Goal: Task Accomplishment & Management: Manage account settings

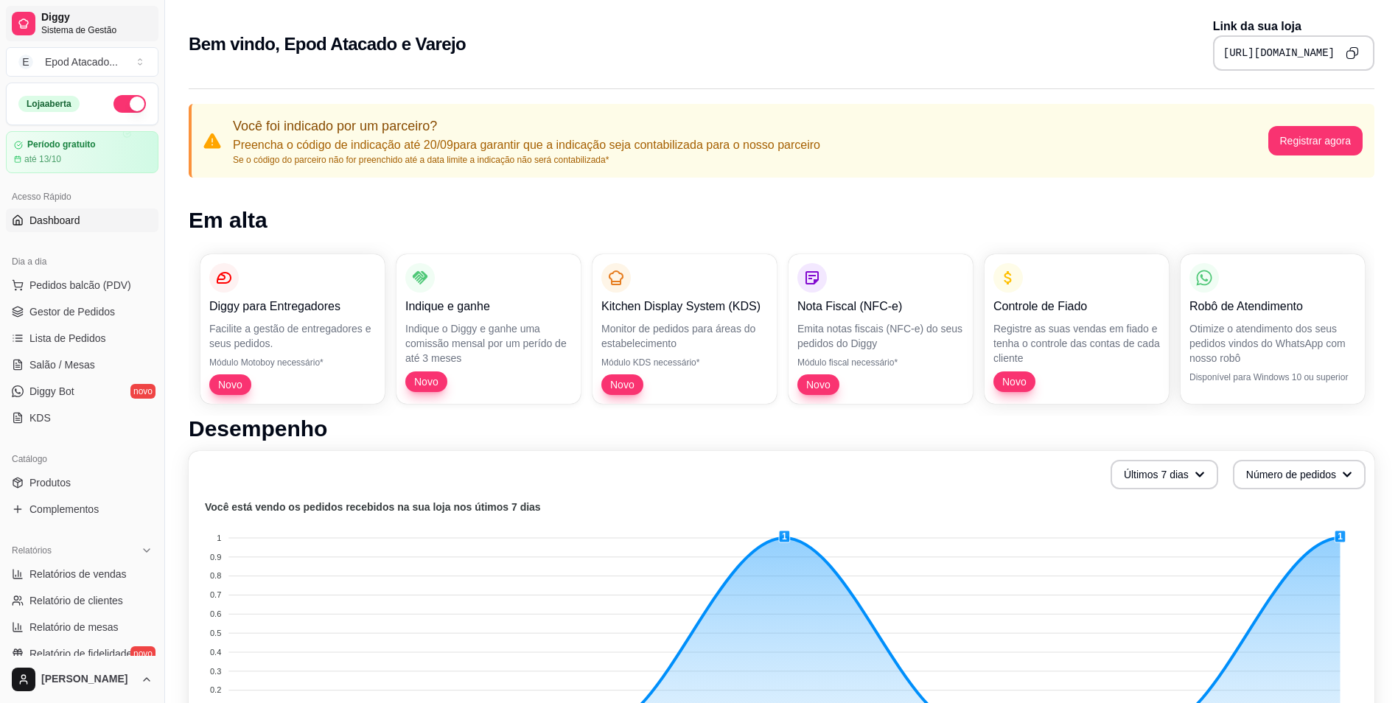
click at [55, 15] on span "Diggy" at bounding box center [96, 17] width 111 height 13
click at [38, 19] on link "Diggy Sistema de Gestão" at bounding box center [82, 23] width 153 height 35
click at [88, 29] on span "Sistema de Gestão" at bounding box center [96, 30] width 111 height 12
click at [73, 53] on button "E Epod Atacado ..." at bounding box center [82, 61] width 153 height 29
click at [73, 118] on div "Epod Atacado e Varejo" at bounding box center [63, 122] width 66 height 29
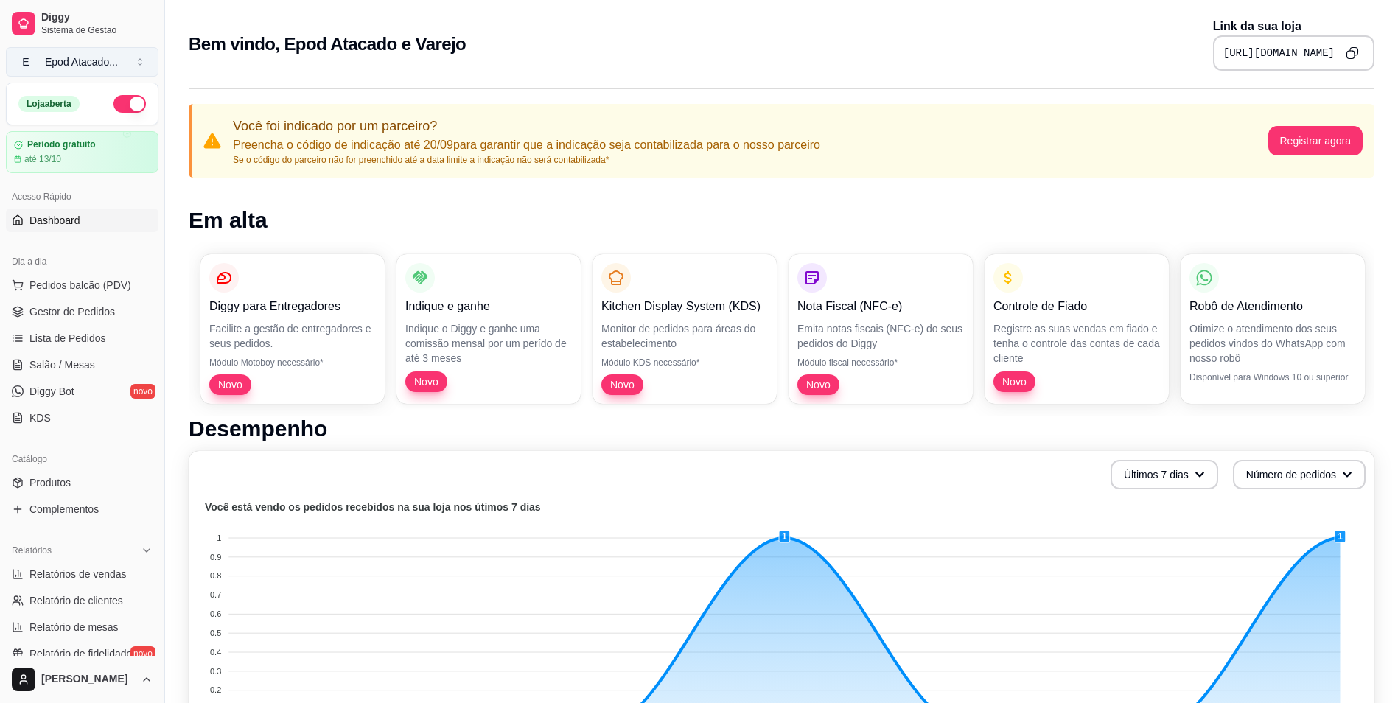
click at [64, 64] on div "Epod Atacado ..." at bounding box center [81, 62] width 73 height 15
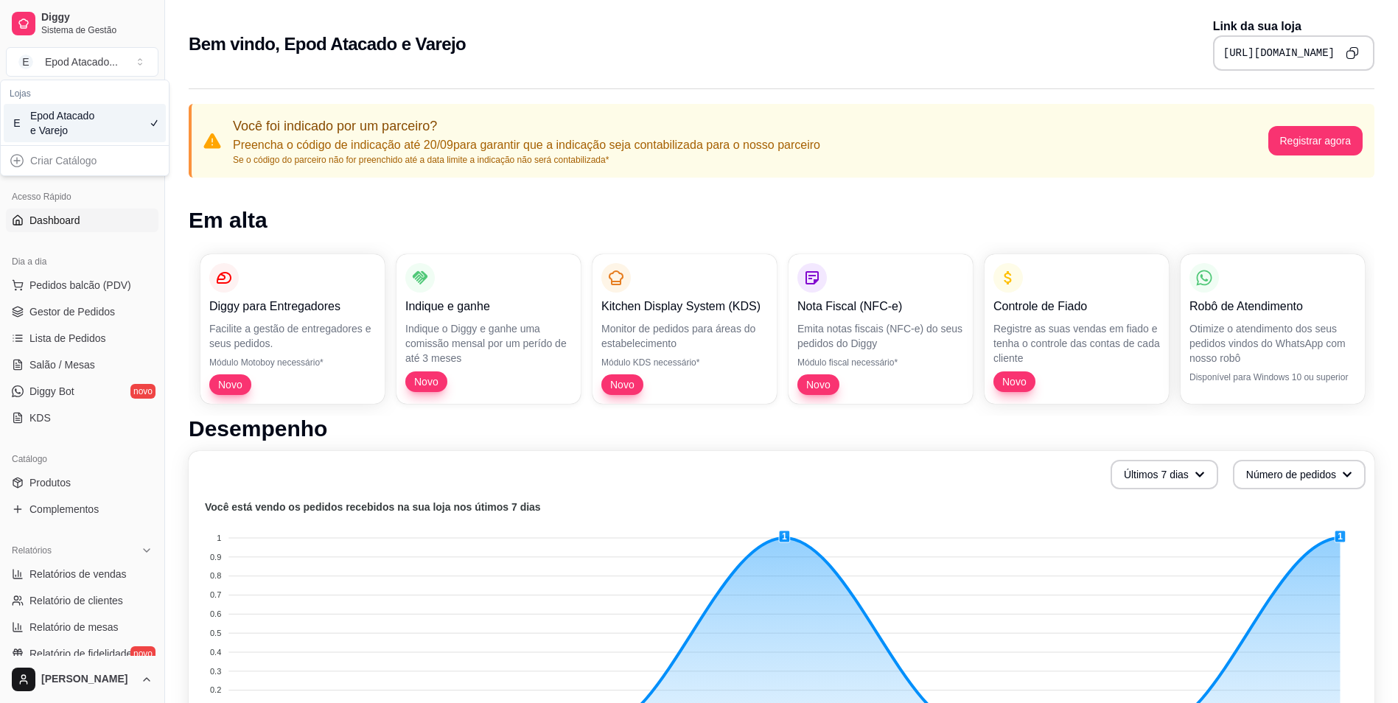
click at [18, 119] on span "E" at bounding box center [17, 123] width 15 height 15
click at [55, 286] on span "Pedidos balcão (PDV)" at bounding box center [80, 285] width 102 height 15
click at [60, 309] on span "Gestor de Pedidos" at bounding box center [71, 311] width 85 height 15
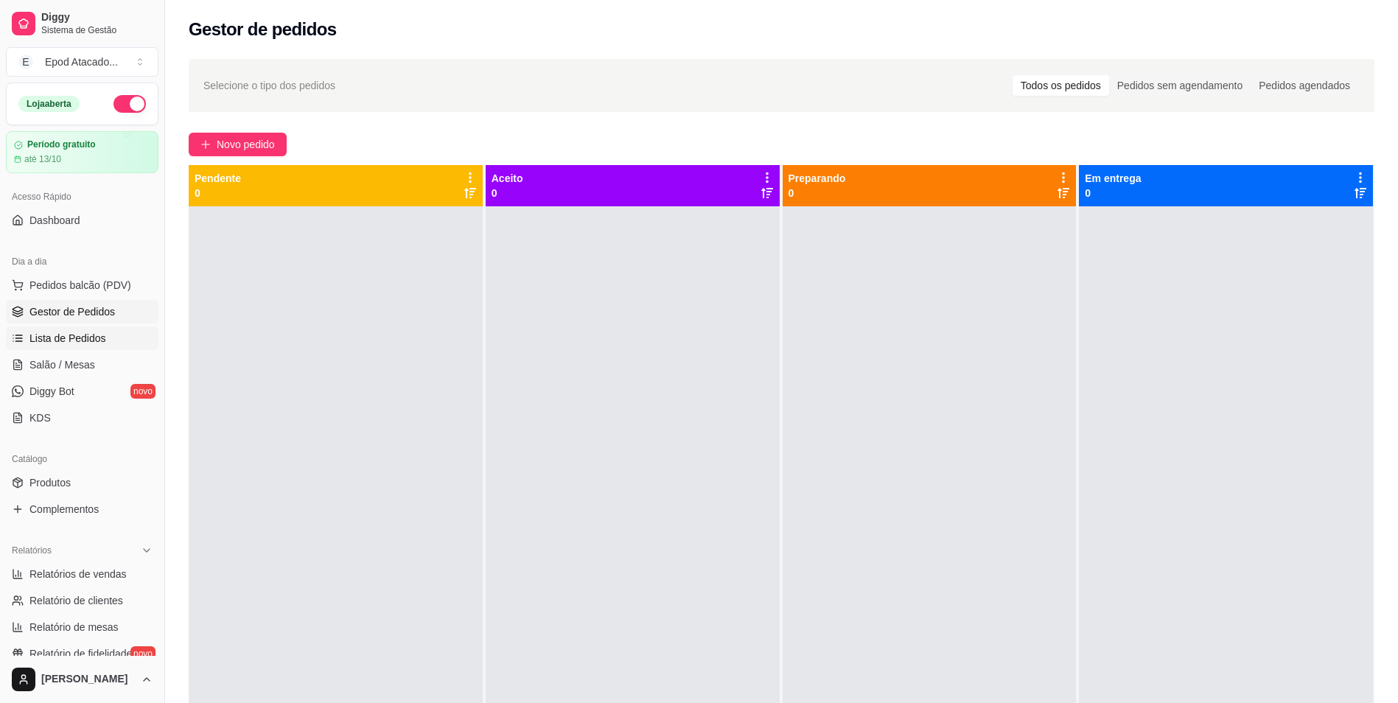
click at [61, 335] on span "Lista de Pedidos" at bounding box center [67, 338] width 77 height 15
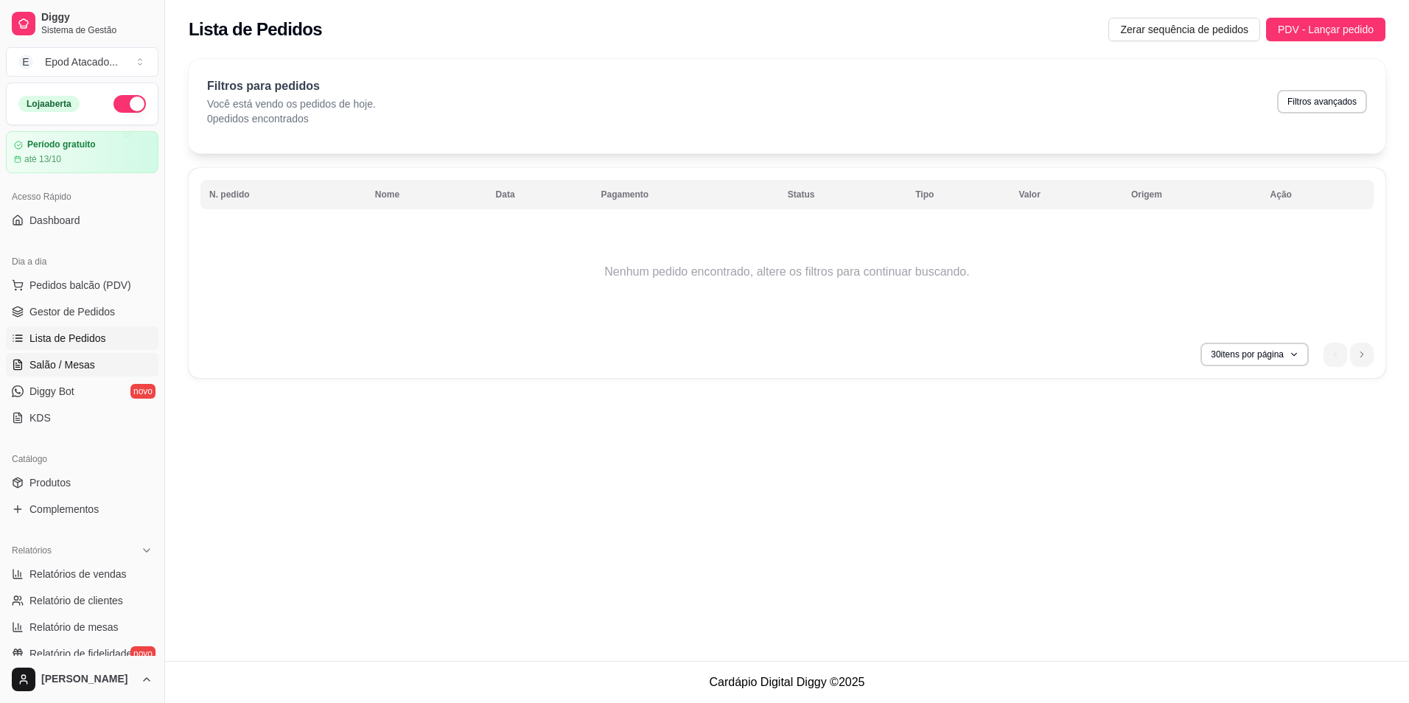
click at [60, 360] on span "Salão / Mesas" at bounding box center [62, 364] width 66 height 15
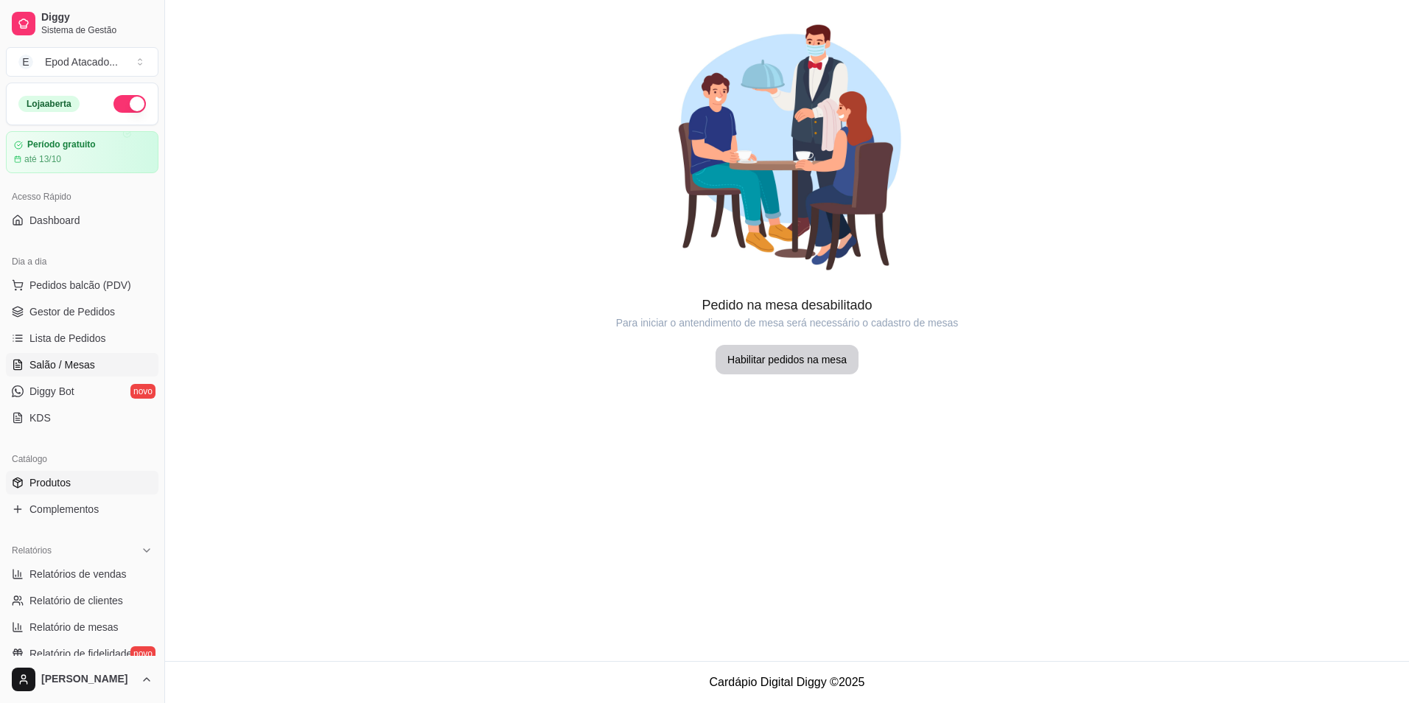
click at [59, 487] on span "Produtos" at bounding box center [49, 482] width 41 height 15
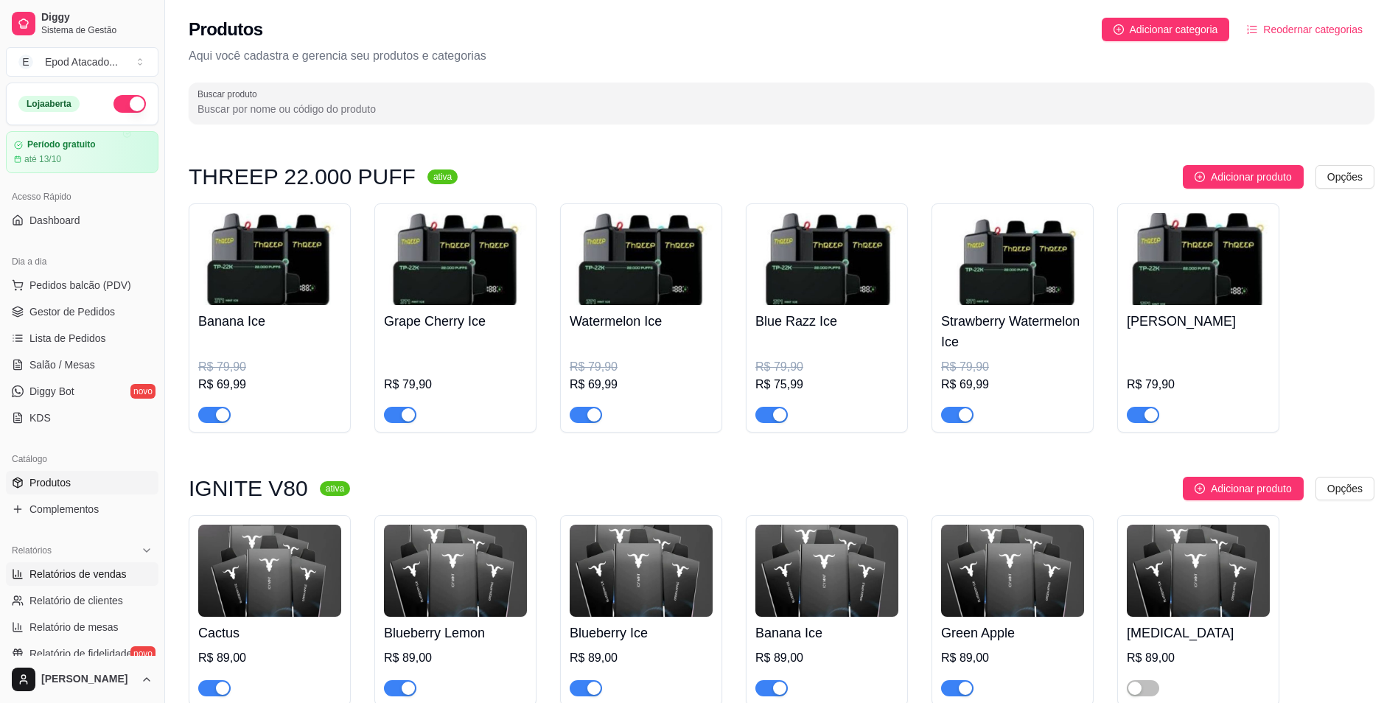
click at [98, 575] on span "Relatórios de vendas" at bounding box center [77, 574] width 97 height 15
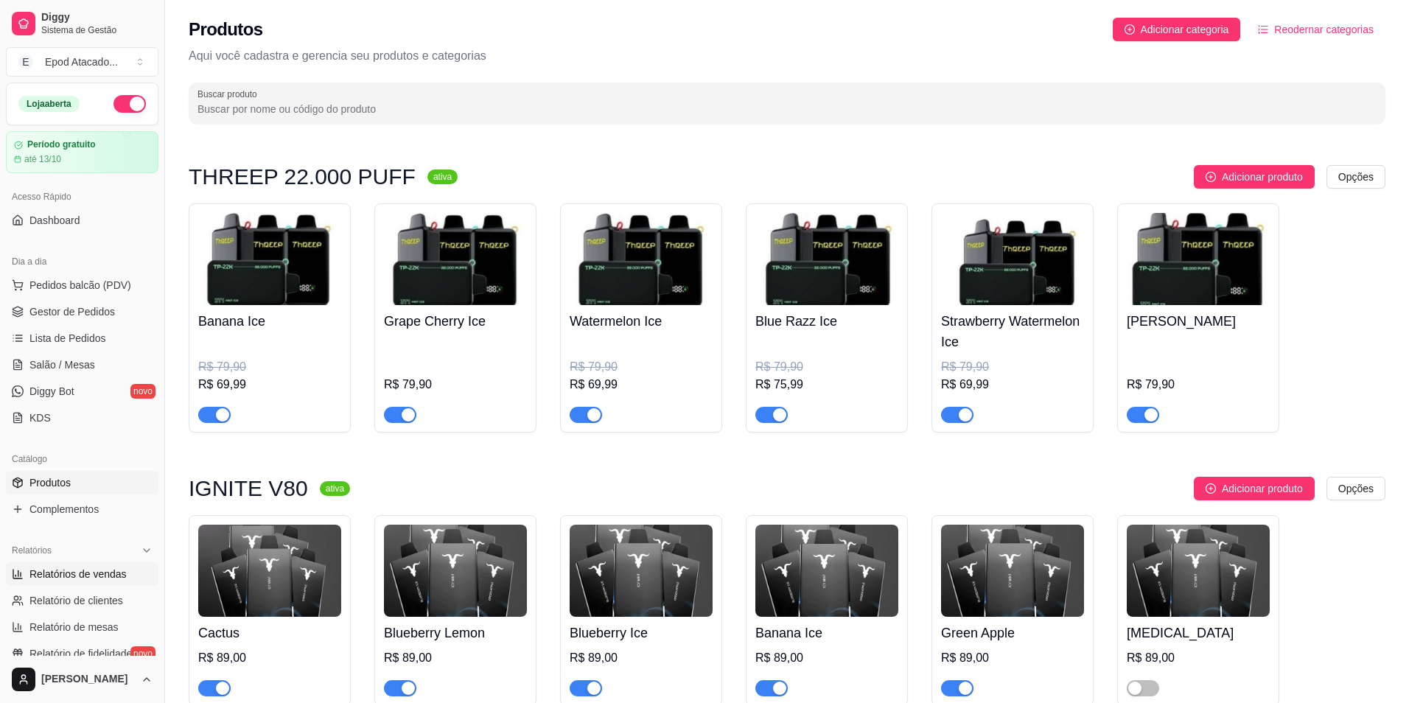
select select "ALL"
select select "0"
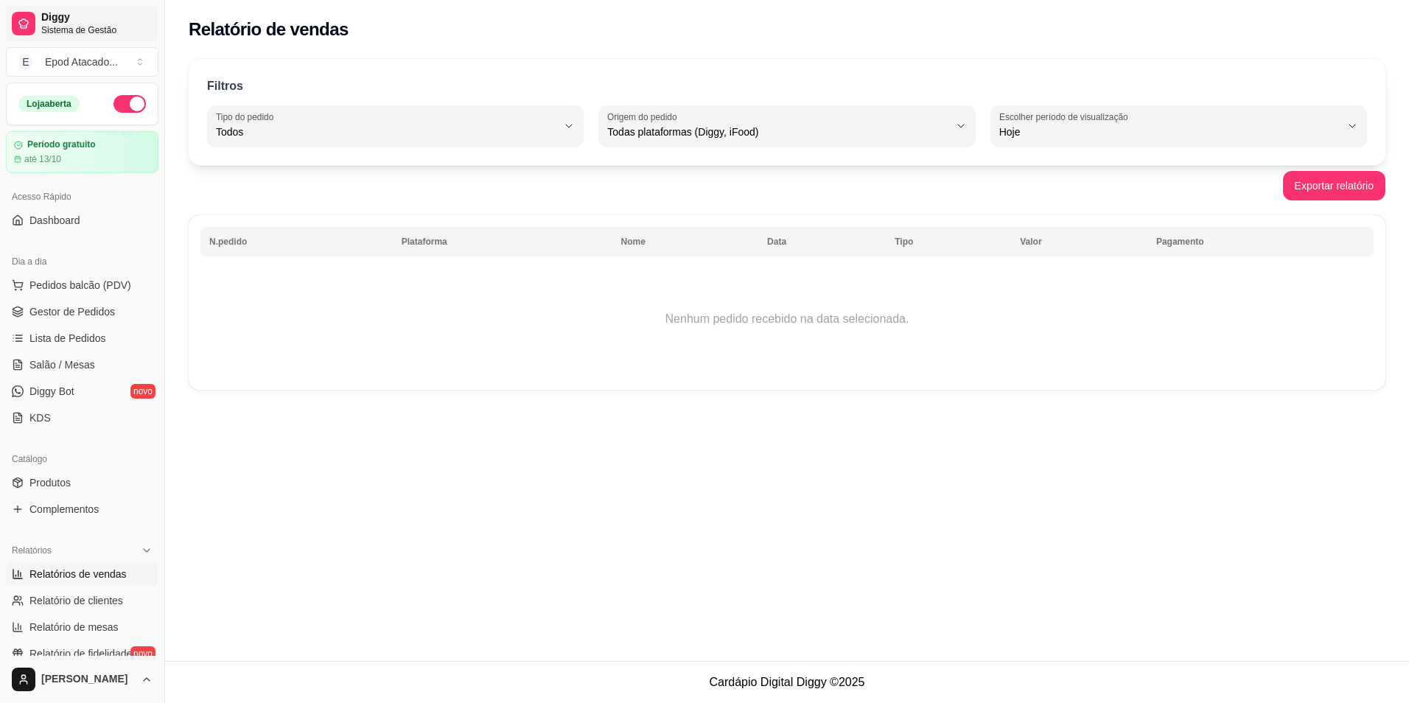
click at [55, 29] on span "Sistema de Gestão" at bounding box center [96, 30] width 111 height 12
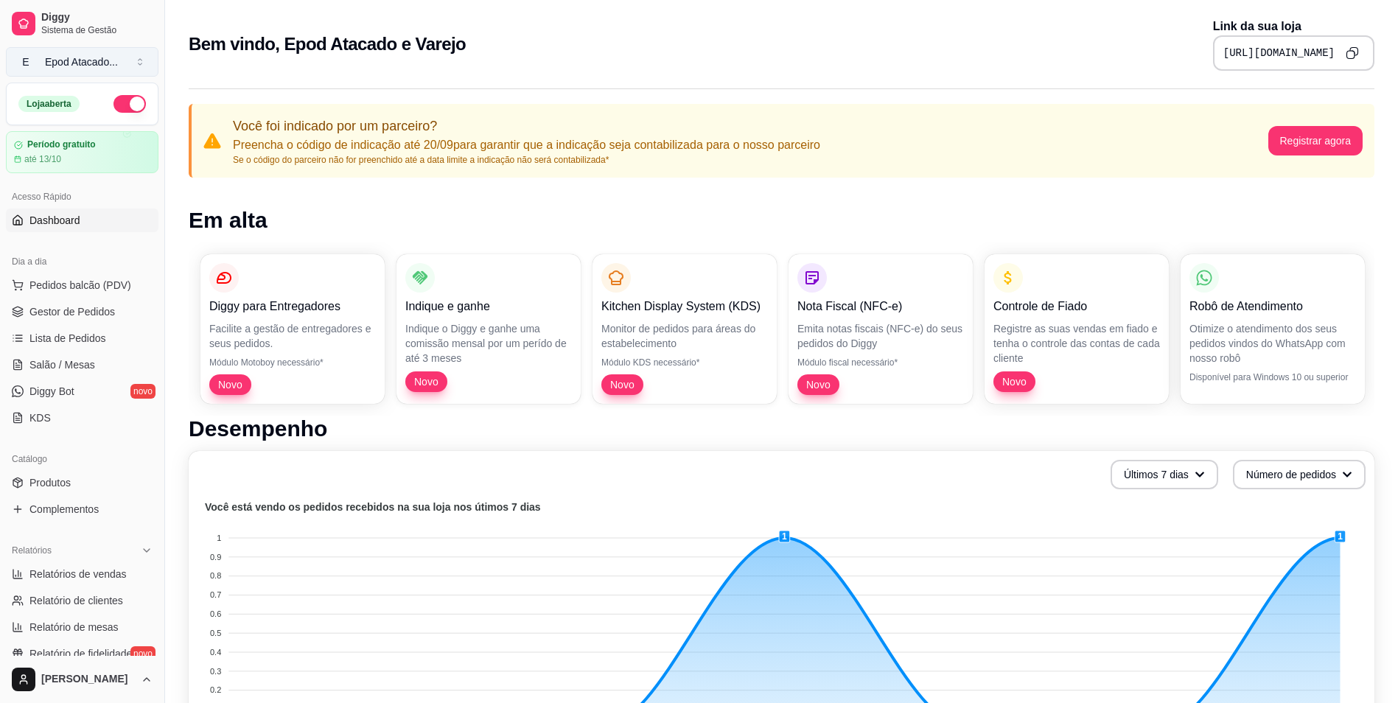
click at [63, 68] on div "Epod Atacado ..." at bounding box center [81, 62] width 73 height 15
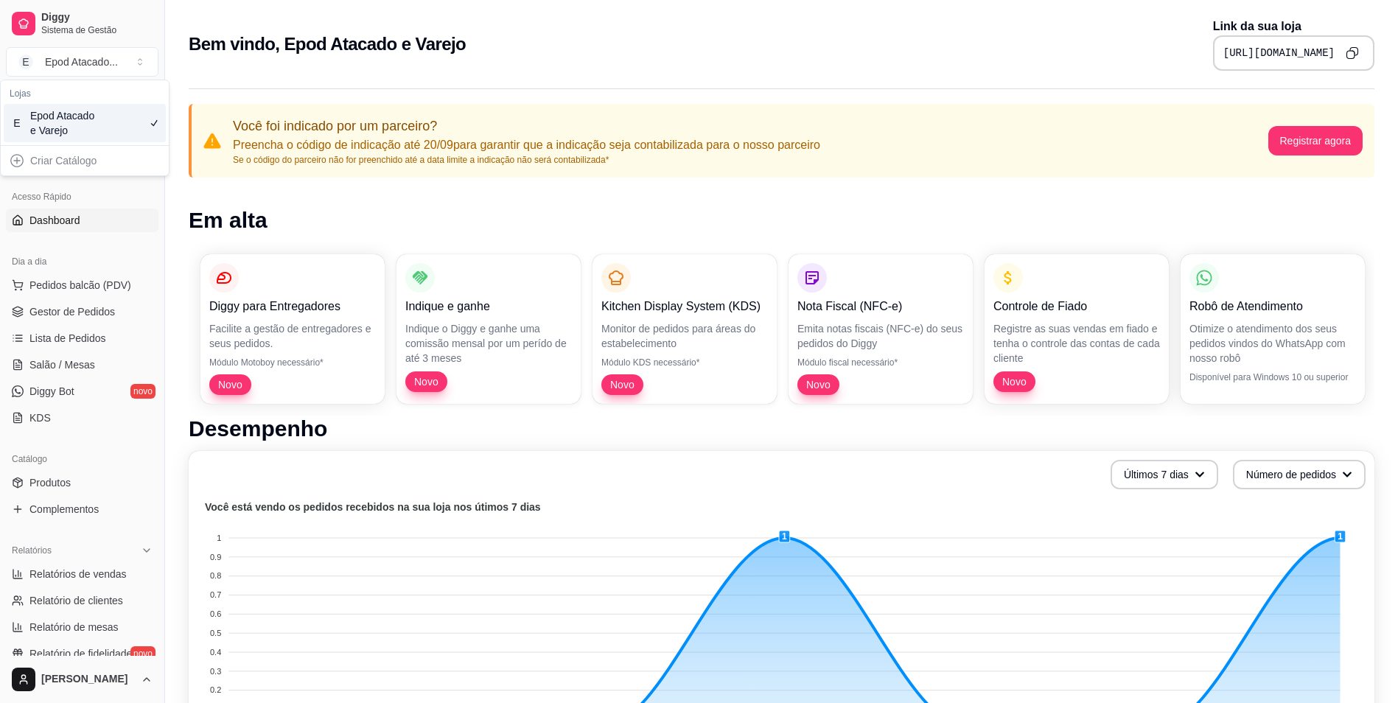
click at [71, 111] on div "Epod Atacado e Varejo" at bounding box center [63, 122] width 66 height 29
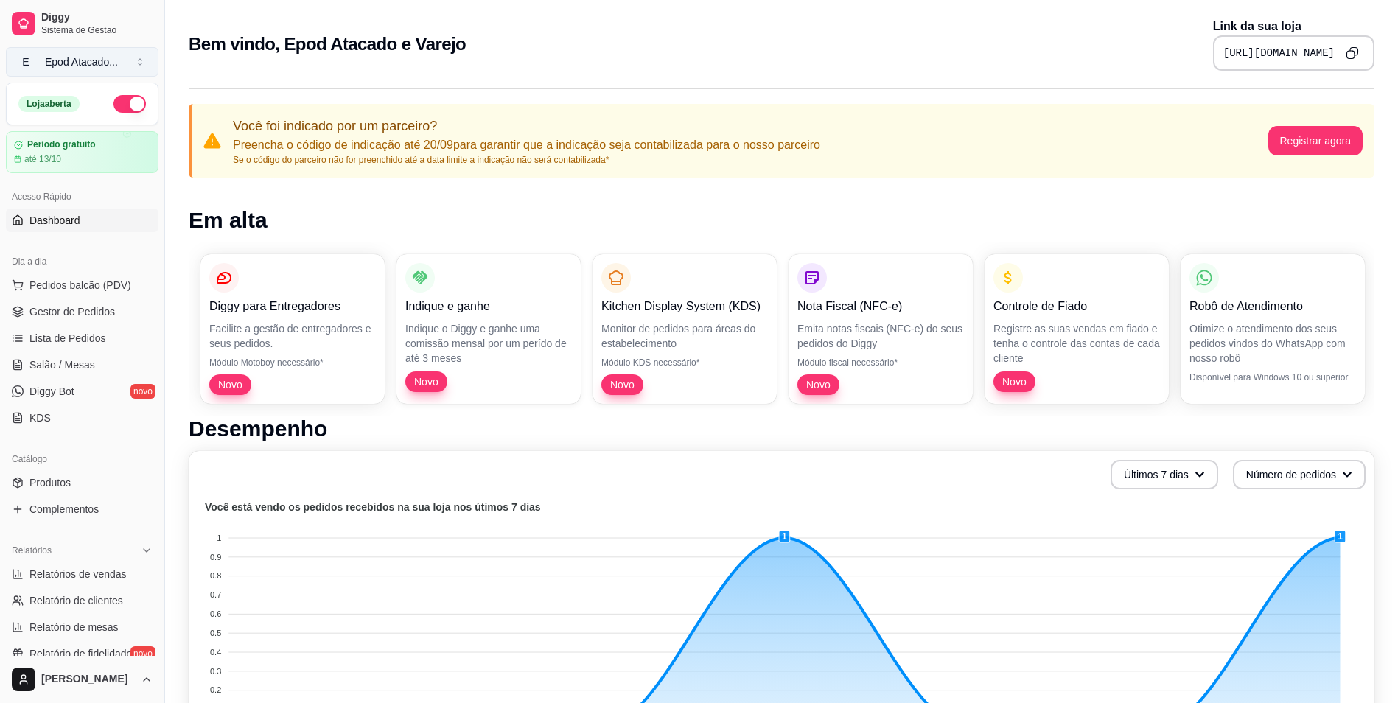
click at [144, 66] on button "E Epod Atacado ..." at bounding box center [82, 61] width 153 height 29
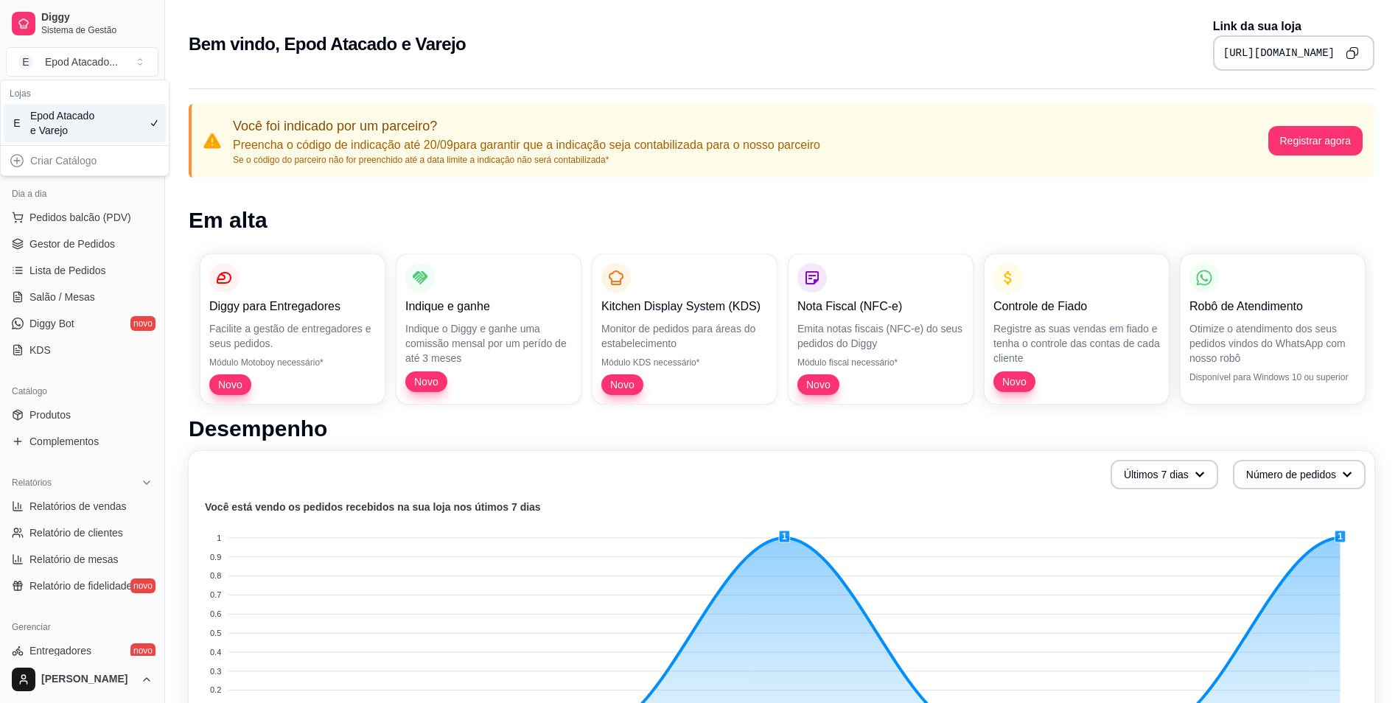
scroll to position [74, 0]
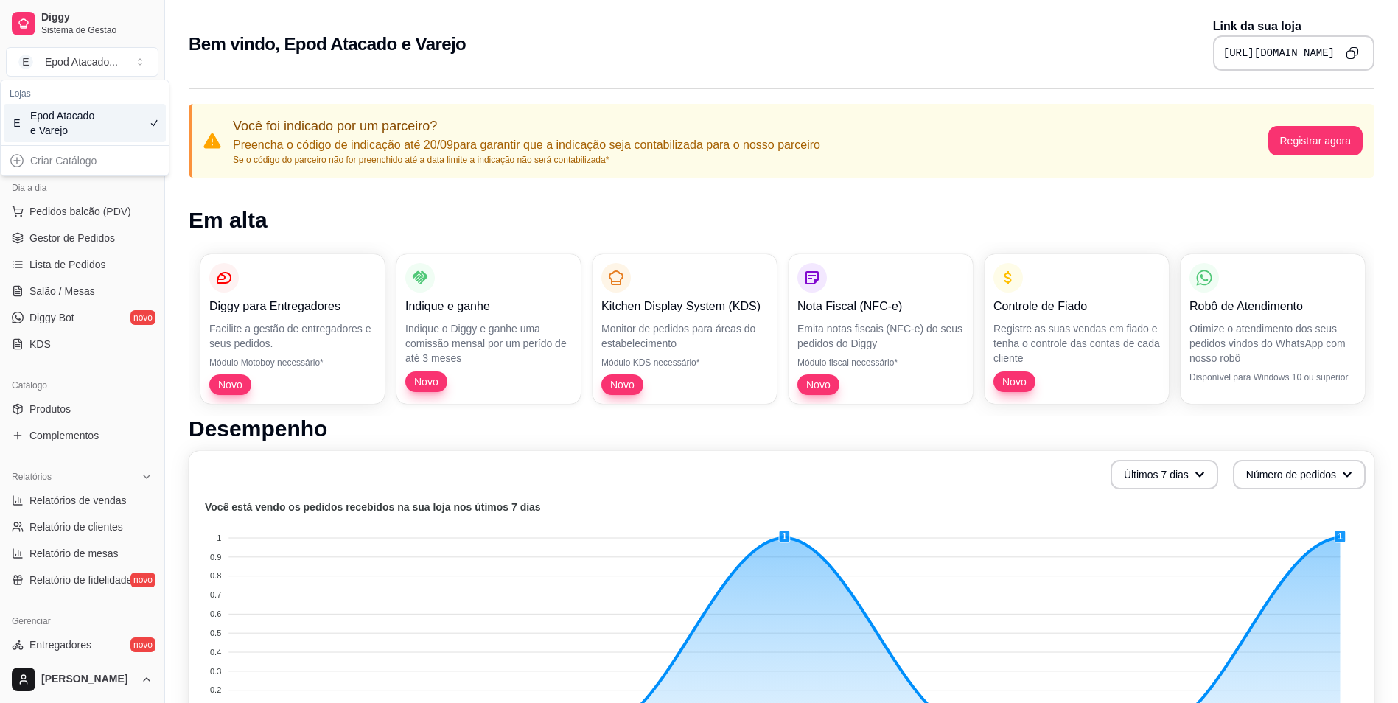
click at [12, 122] on span "E" at bounding box center [17, 123] width 15 height 15
click at [181, 27] on div "Bem vindo, Epod Atacado e Varejo Link da sua loja [URL][DOMAIN_NAME]" at bounding box center [781, 40] width 1233 height 80
click at [63, 32] on span "Sistema de Gestão" at bounding box center [96, 30] width 111 height 12
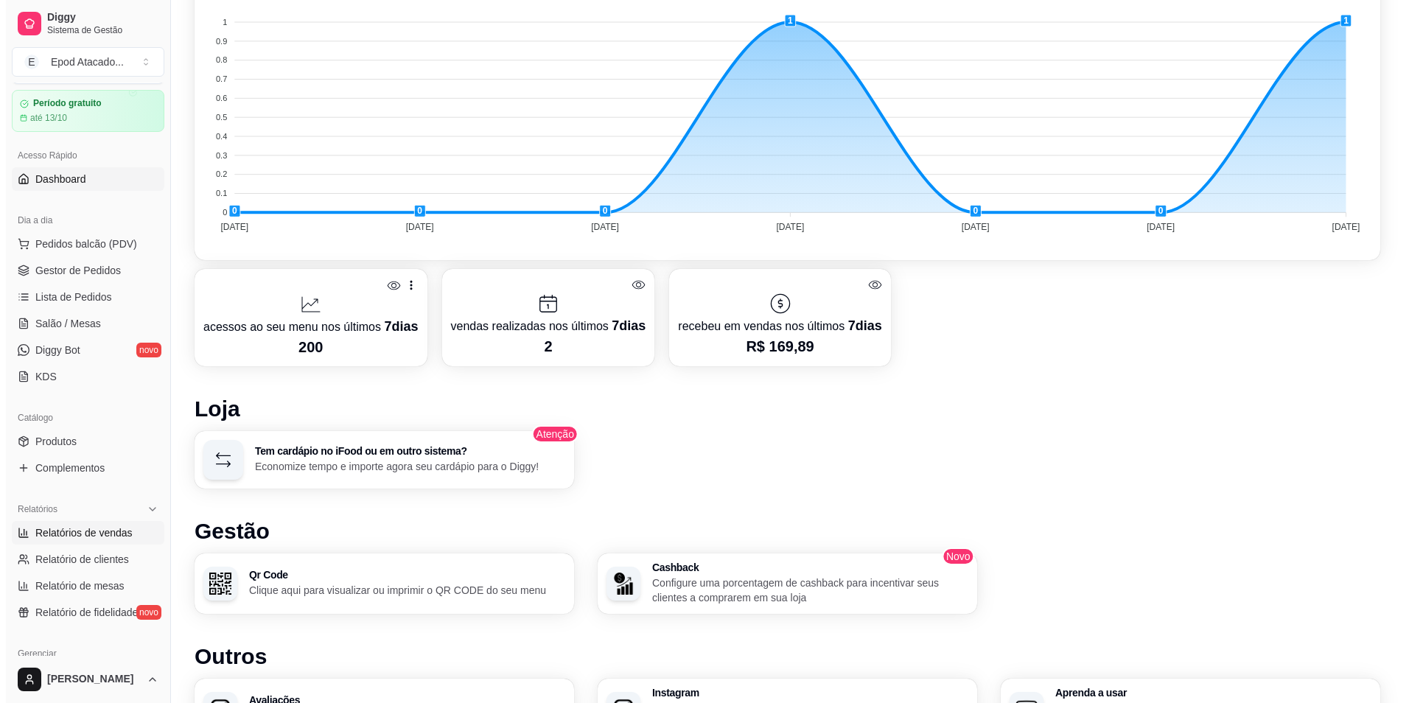
scroll to position [0, 0]
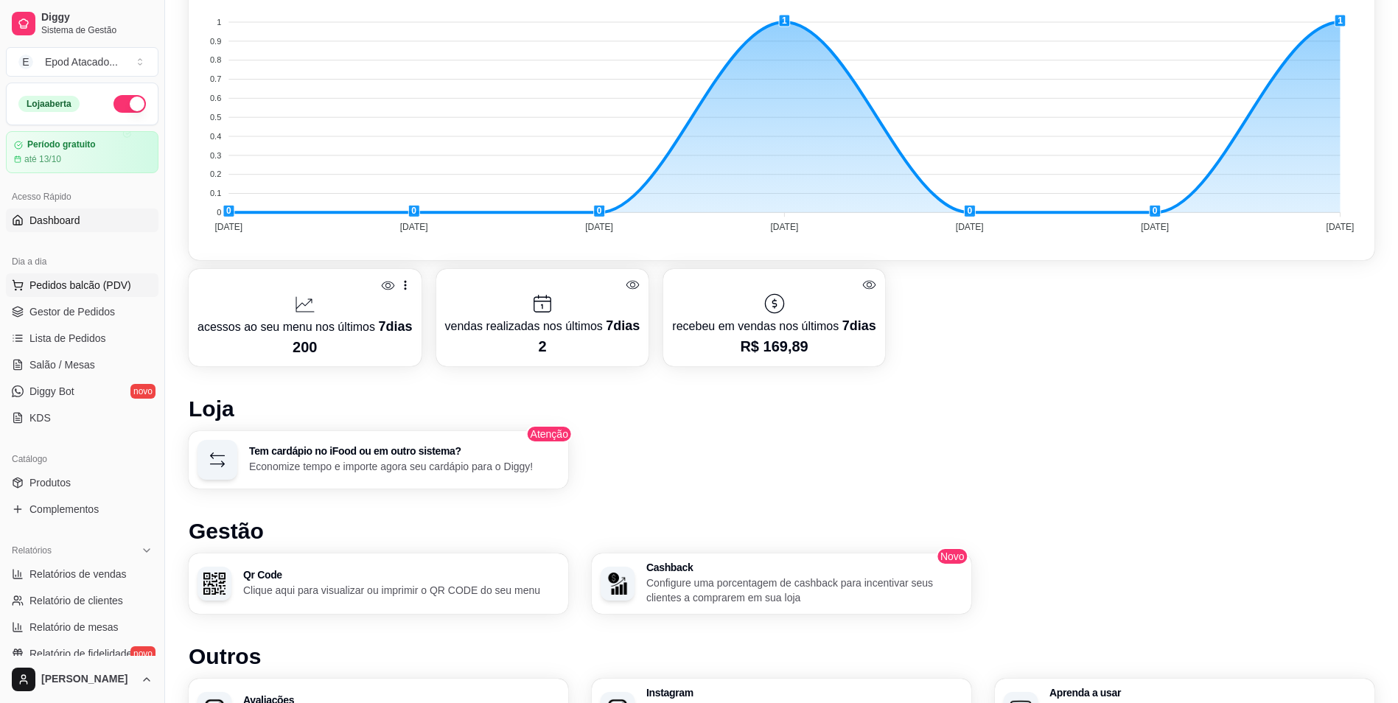
click at [91, 281] on span "Pedidos balcão (PDV)" at bounding box center [80, 285] width 102 height 15
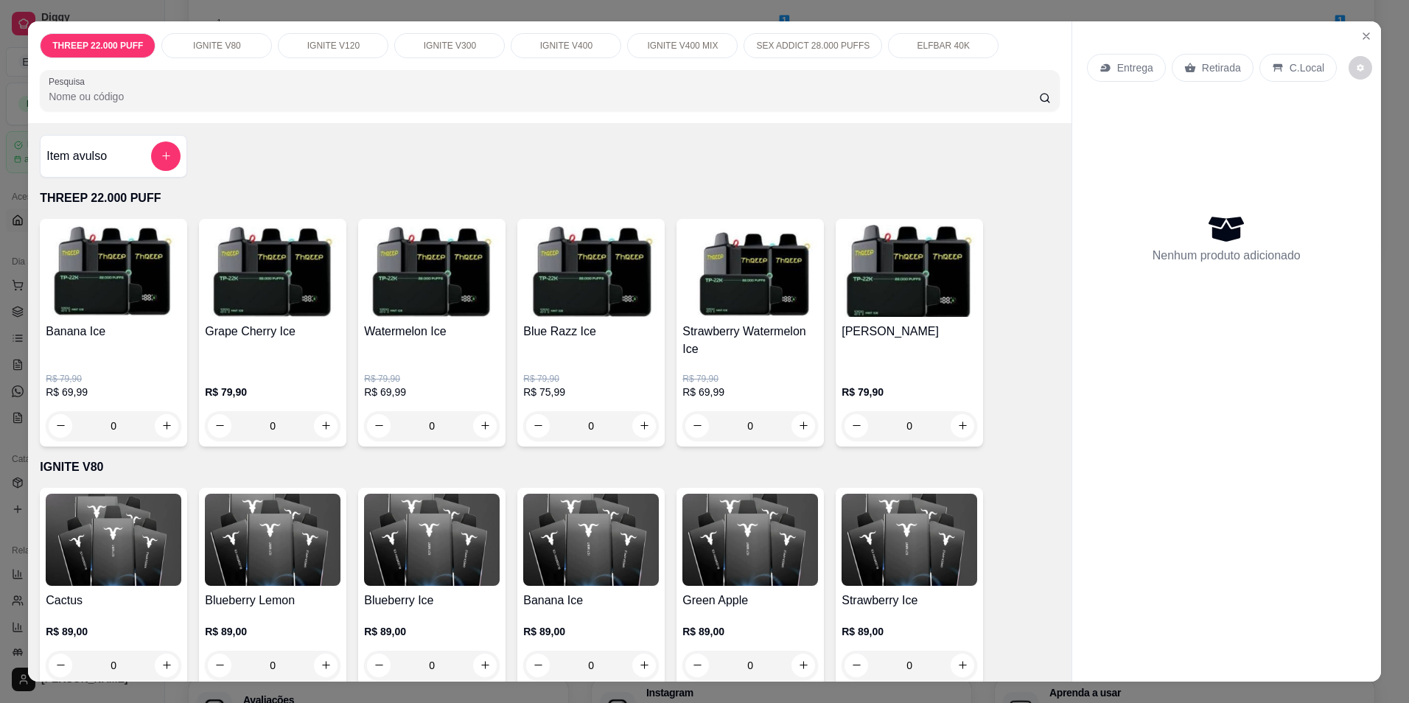
click at [117, 286] on img at bounding box center [114, 271] width 136 height 92
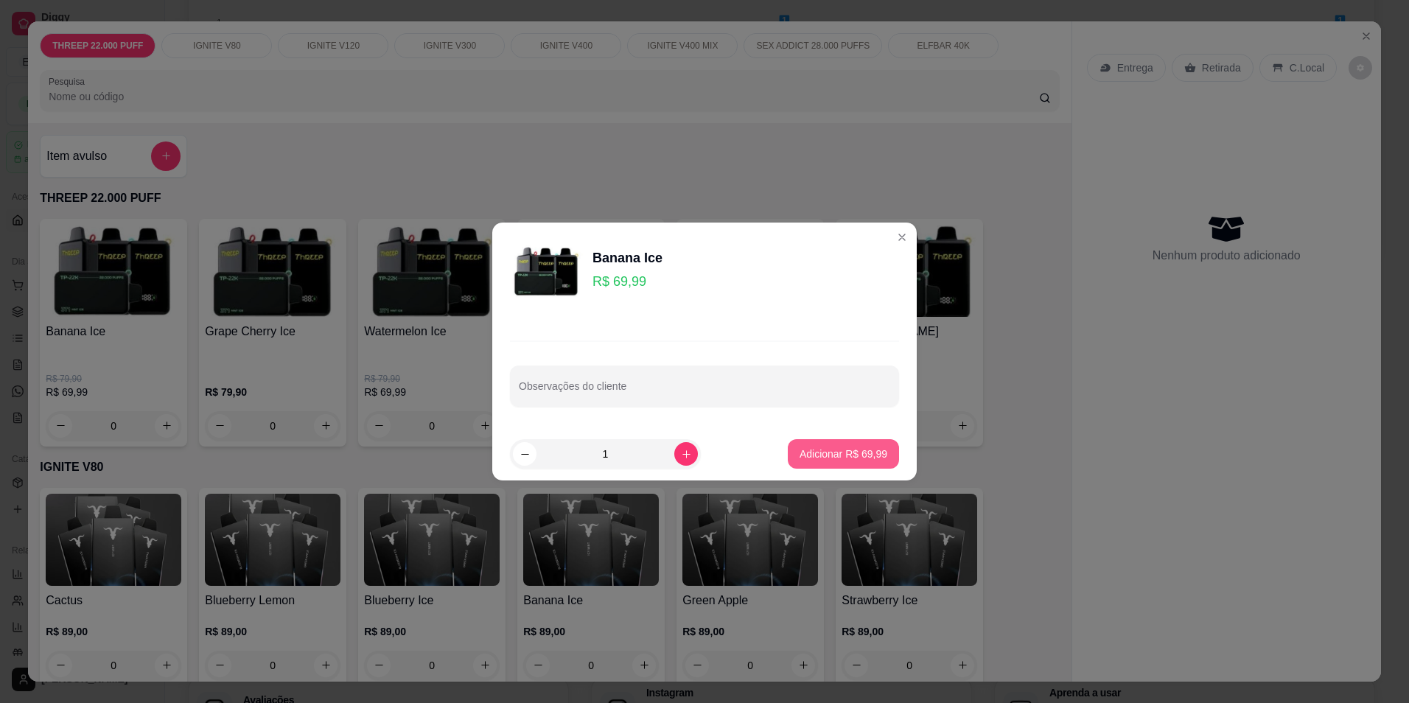
click at [859, 455] on p "Adicionar R$ 69,99" at bounding box center [844, 454] width 88 height 15
type input "1"
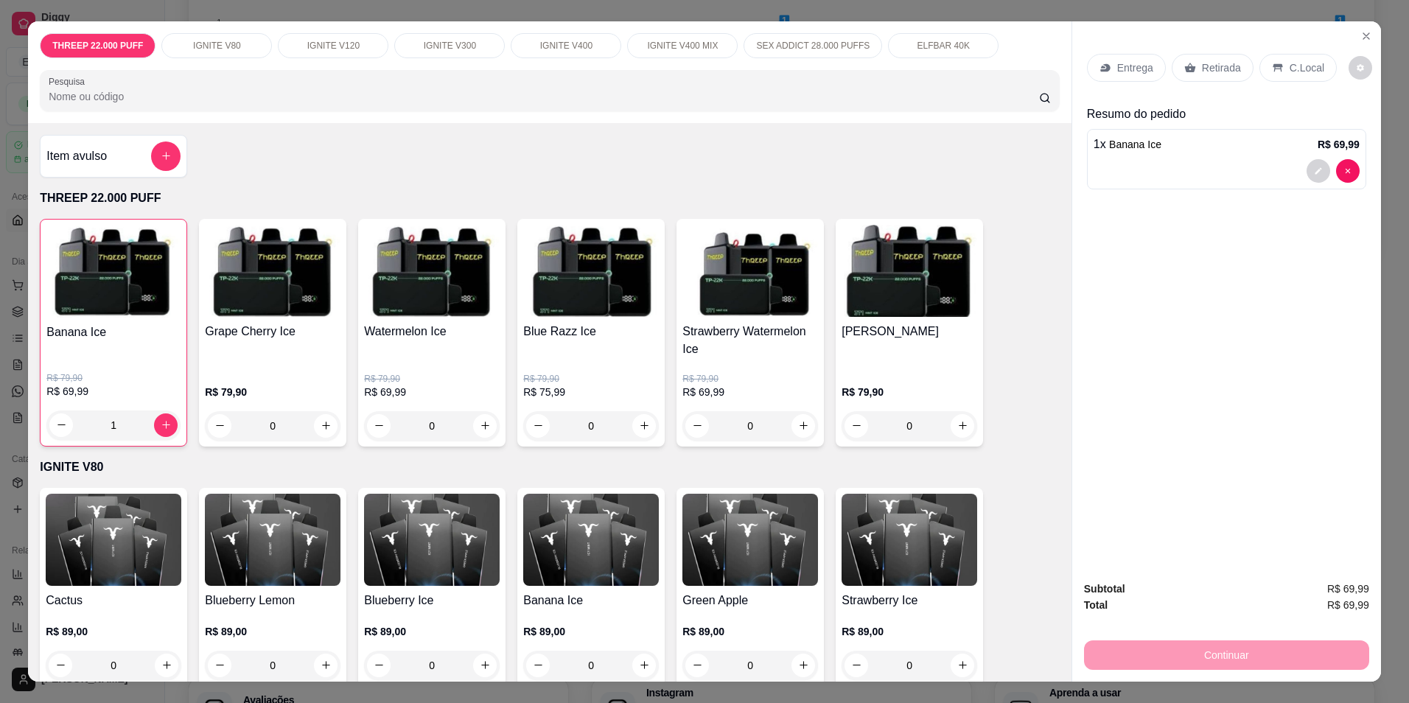
click at [231, 46] on div "IGNITE V80" at bounding box center [216, 45] width 111 height 25
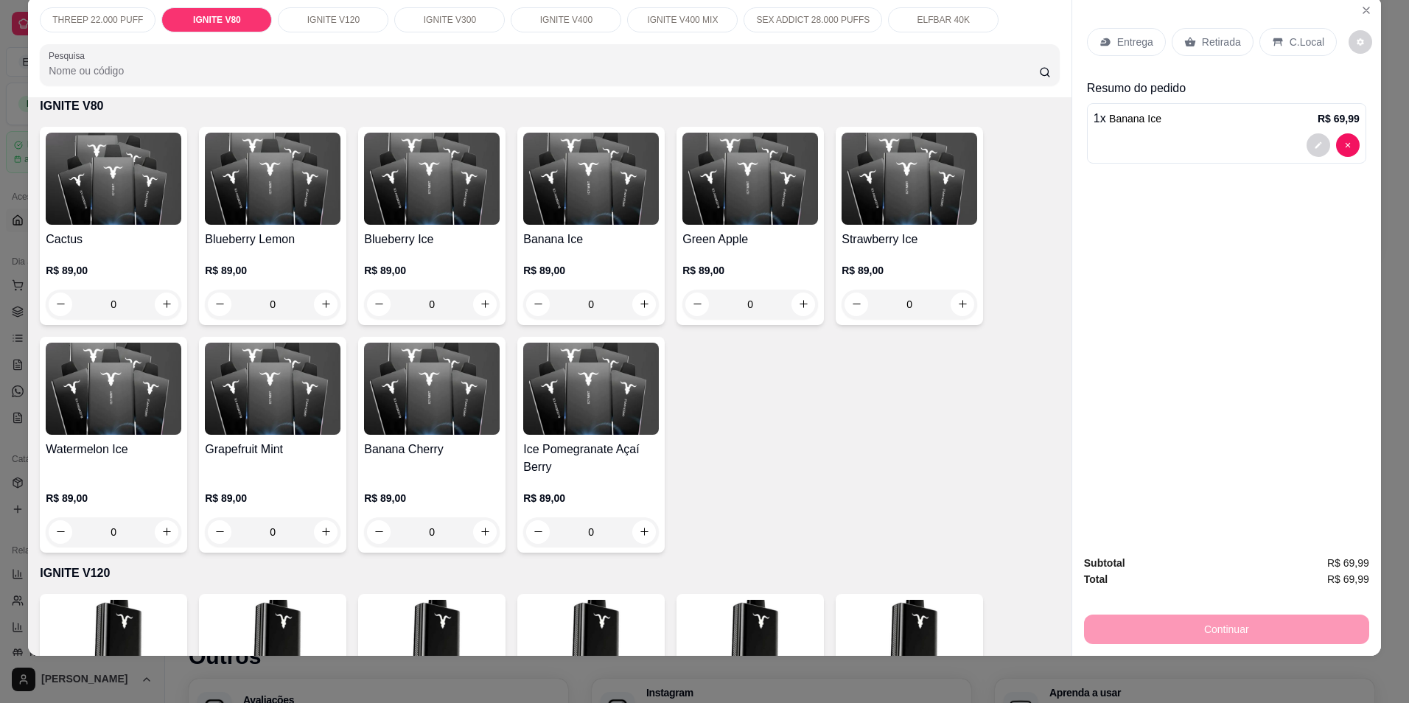
click at [1117, 43] on p "Entrega" at bounding box center [1135, 42] width 36 height 15
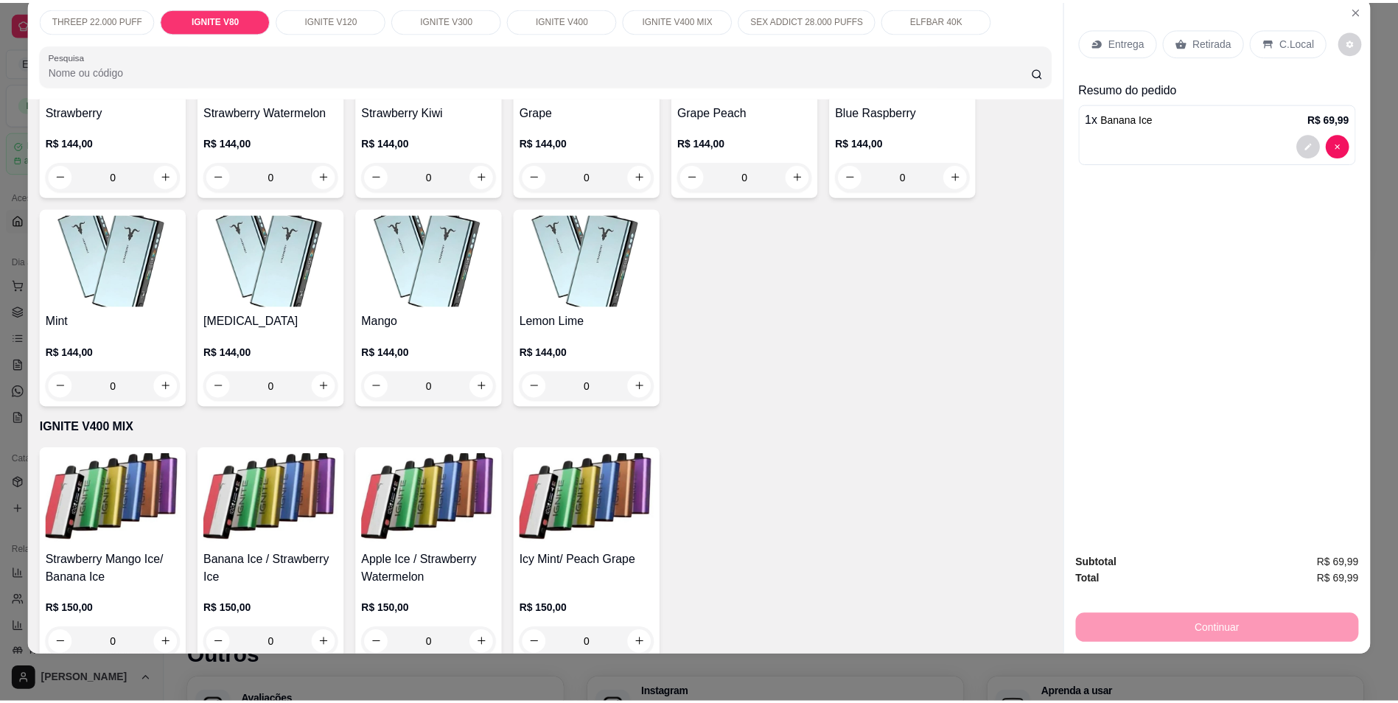
scroll to position [1626, 0]
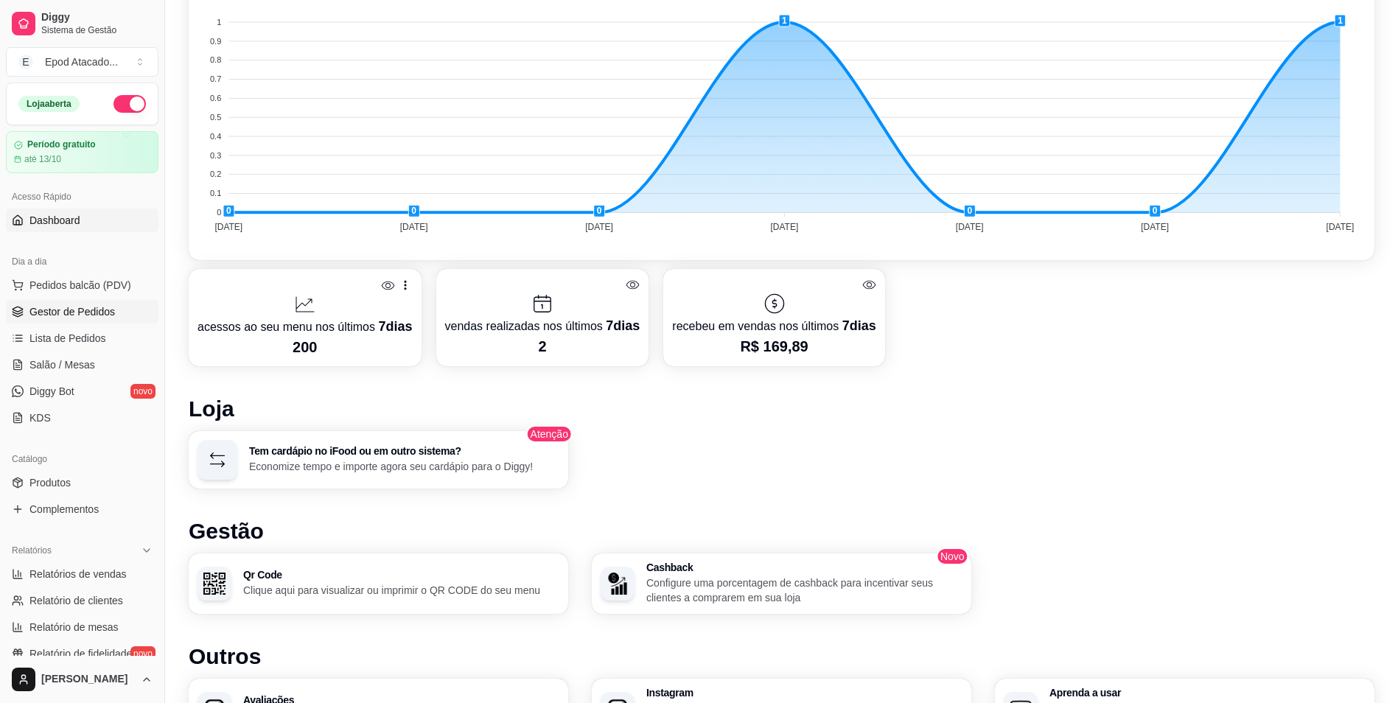
click at [81, 316] on span "Gestor de Pedidos" at bounding box center [71, 311] width 85 height 15
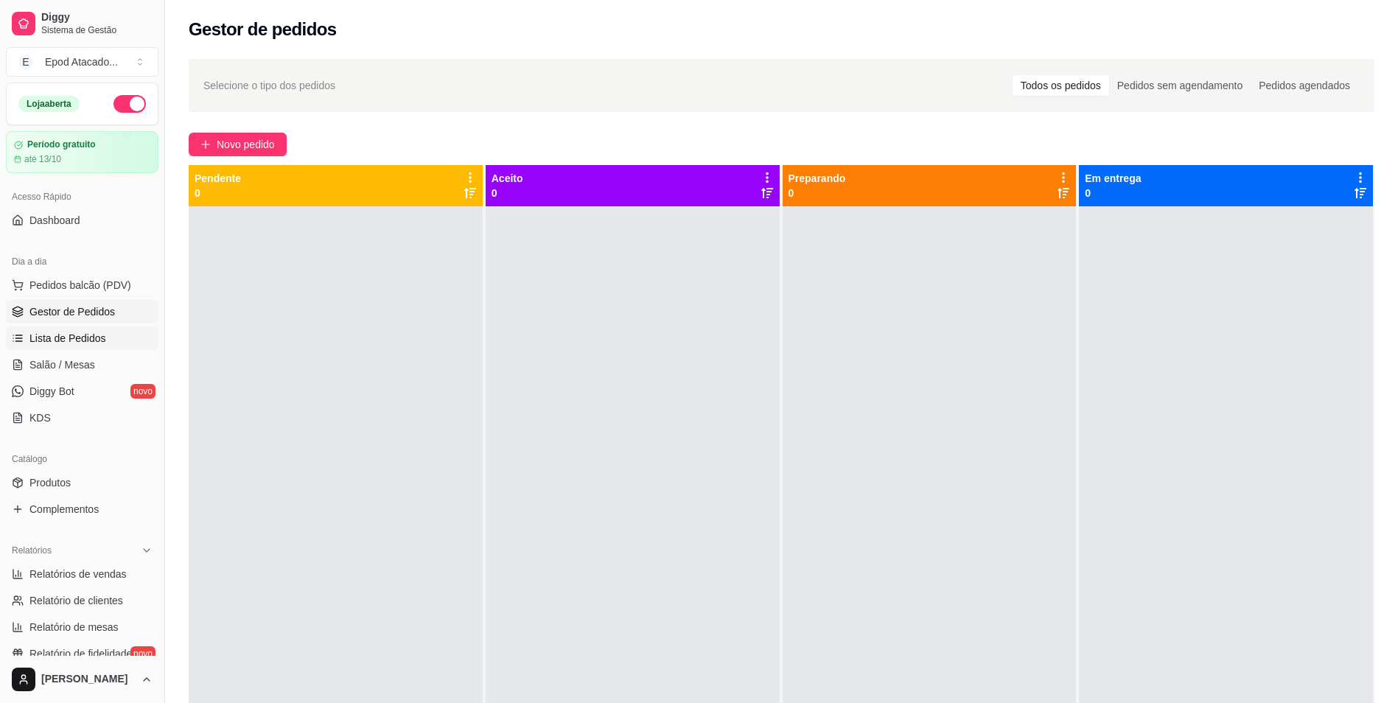
click at [74, 340] on span "Lista de Pedidos" at bounding box center [67, 338] width 77 height 15
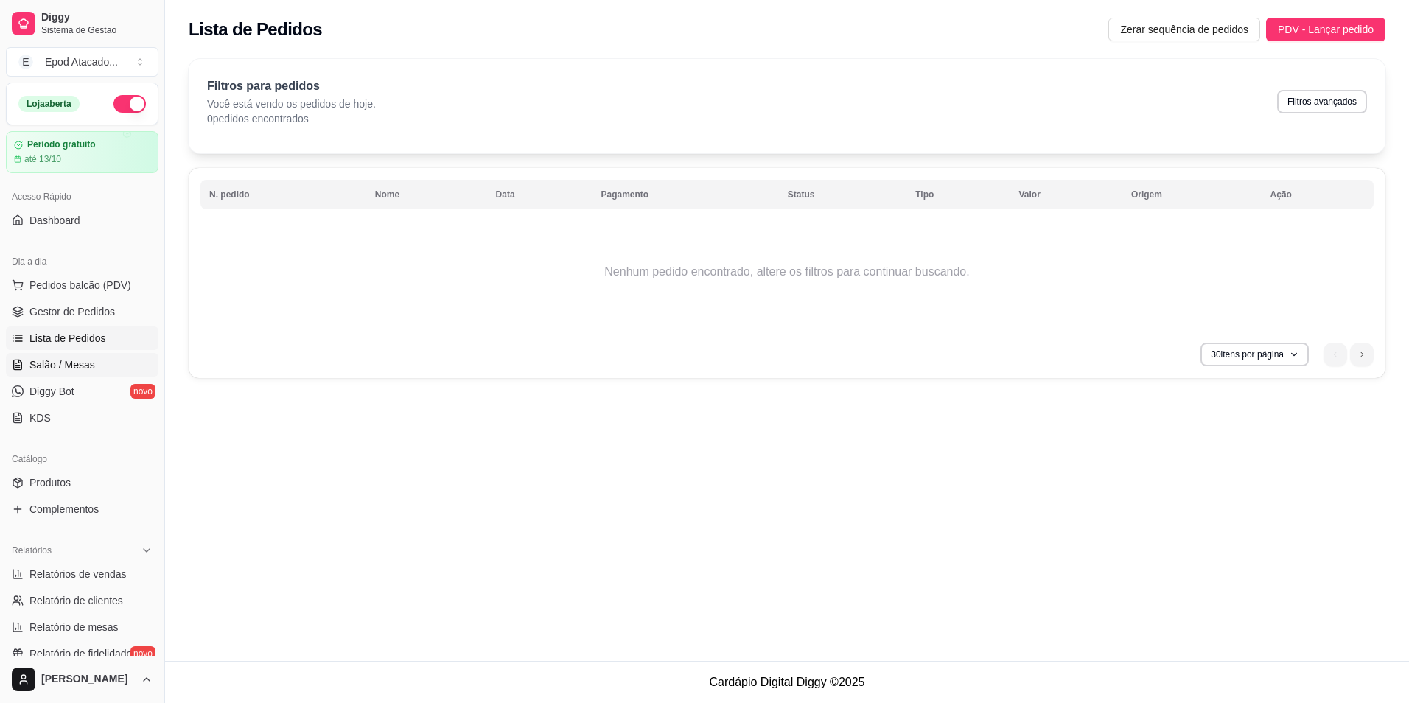
click at [68, 363] on span "Salão / Mesas" at bounding box center [62, 364] width 66 height 15
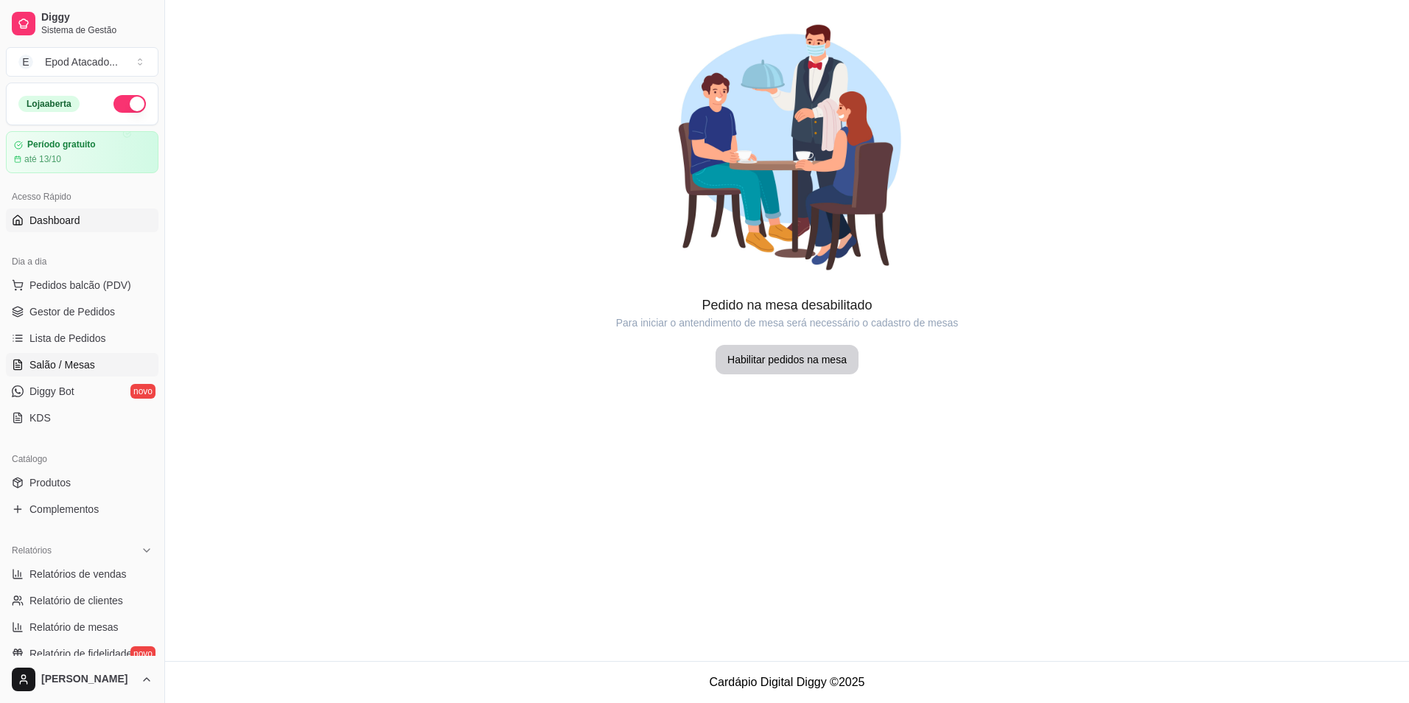
click at [61, 227] on span "Dashboard" at bounding box center [54, 220] width 51 height 15
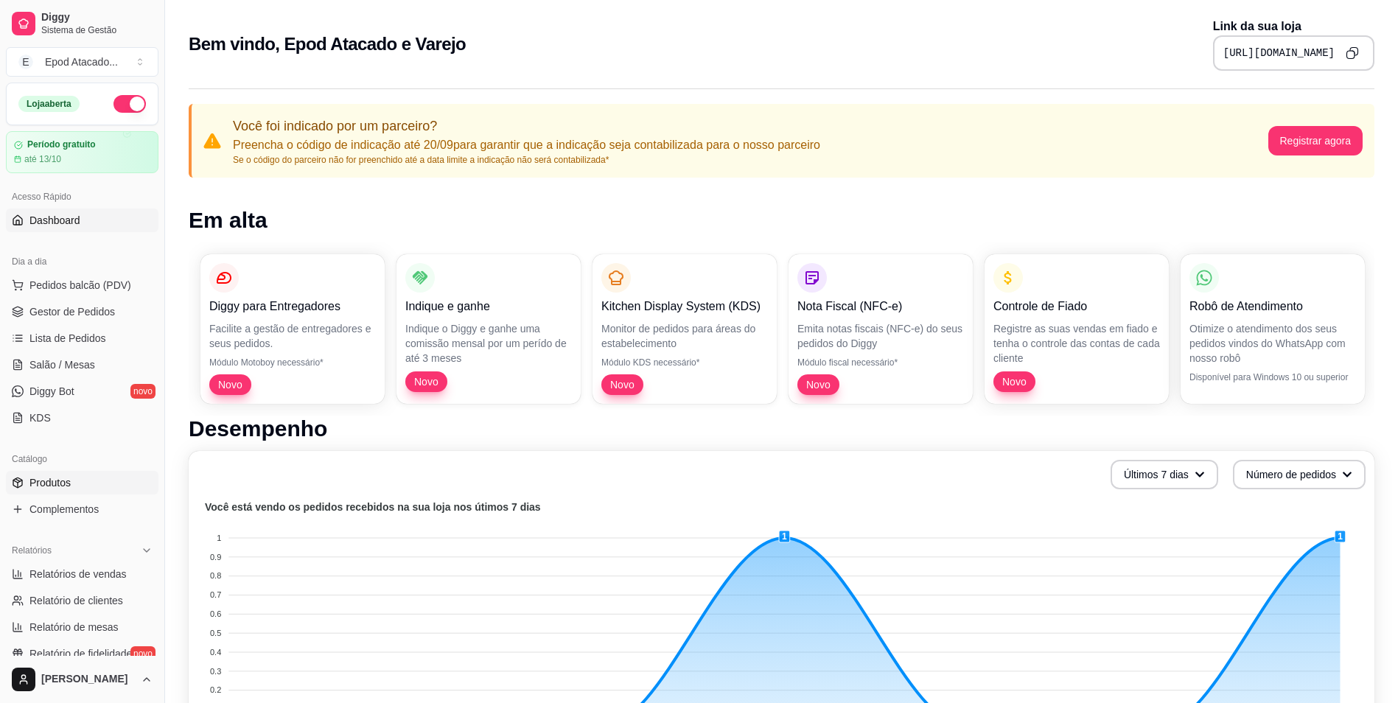
click at [88, 476] on link "Produtos" at bounding box center [82, 483] width 153 height 24
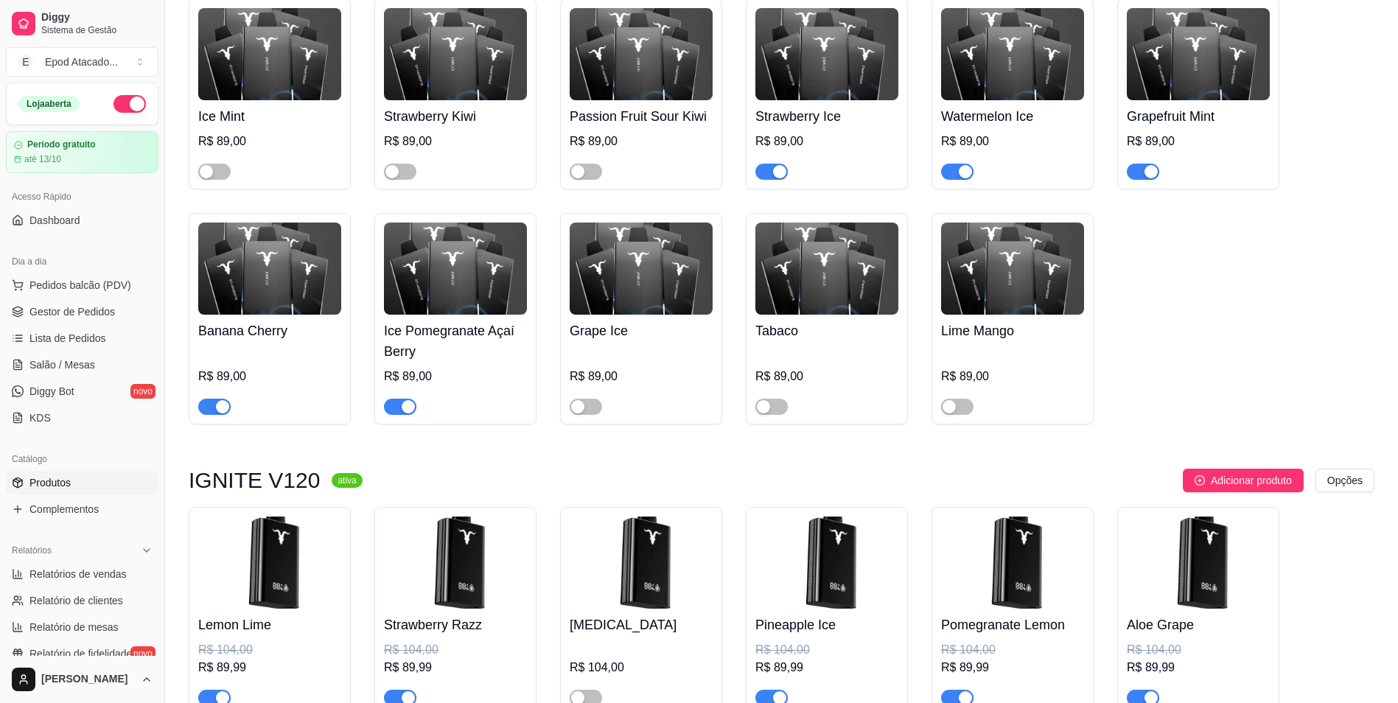
scroll to position [737, 0]
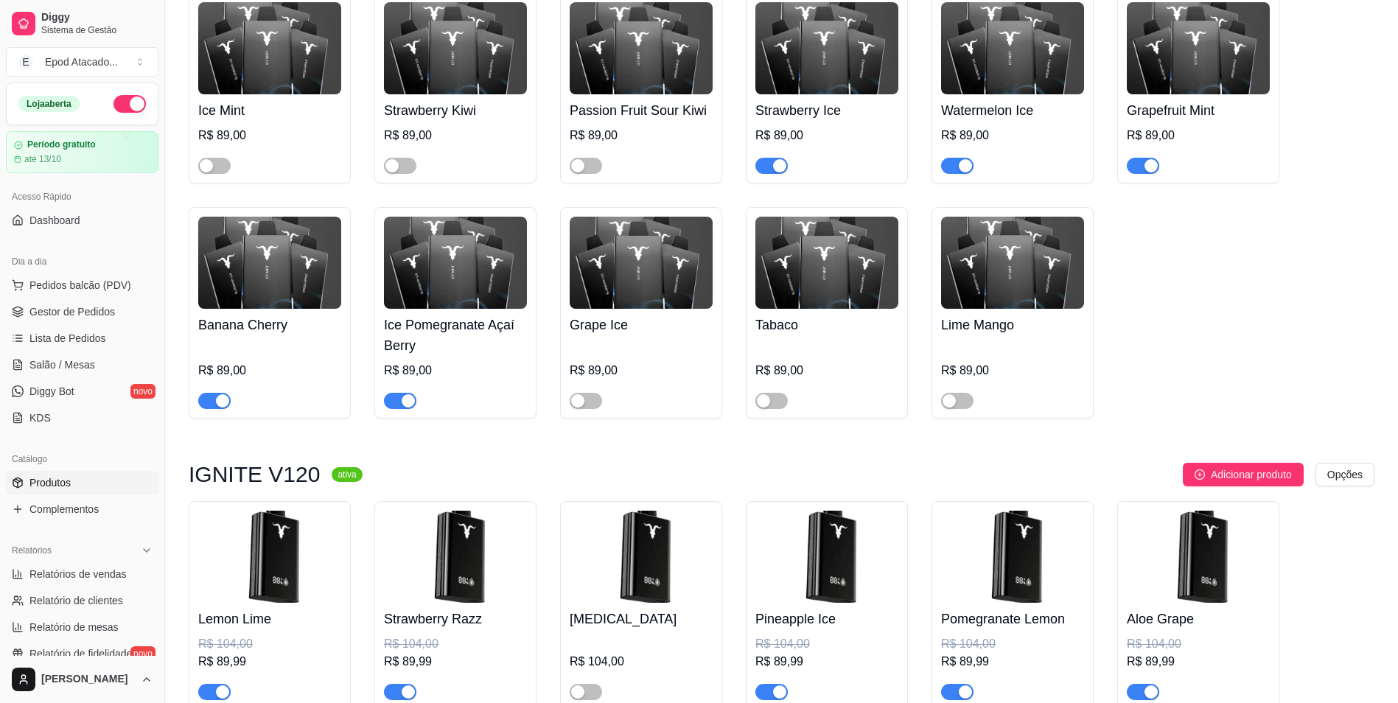
click at [411, 406] on div "button" at bounding box center [408, 400] width 13 height 13
click at [406, 406] on span "button" at bounding box center [400, 401] width 32 height 16
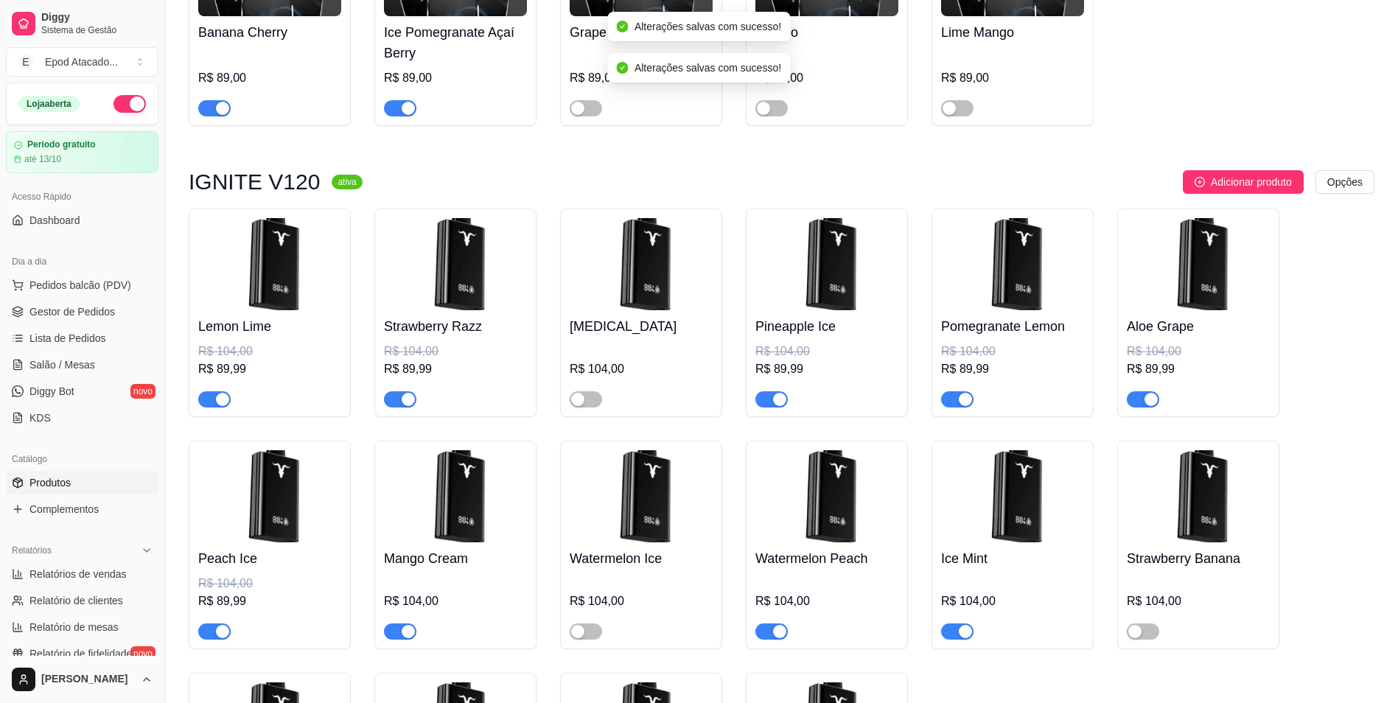
scroll to position [1032, 0]
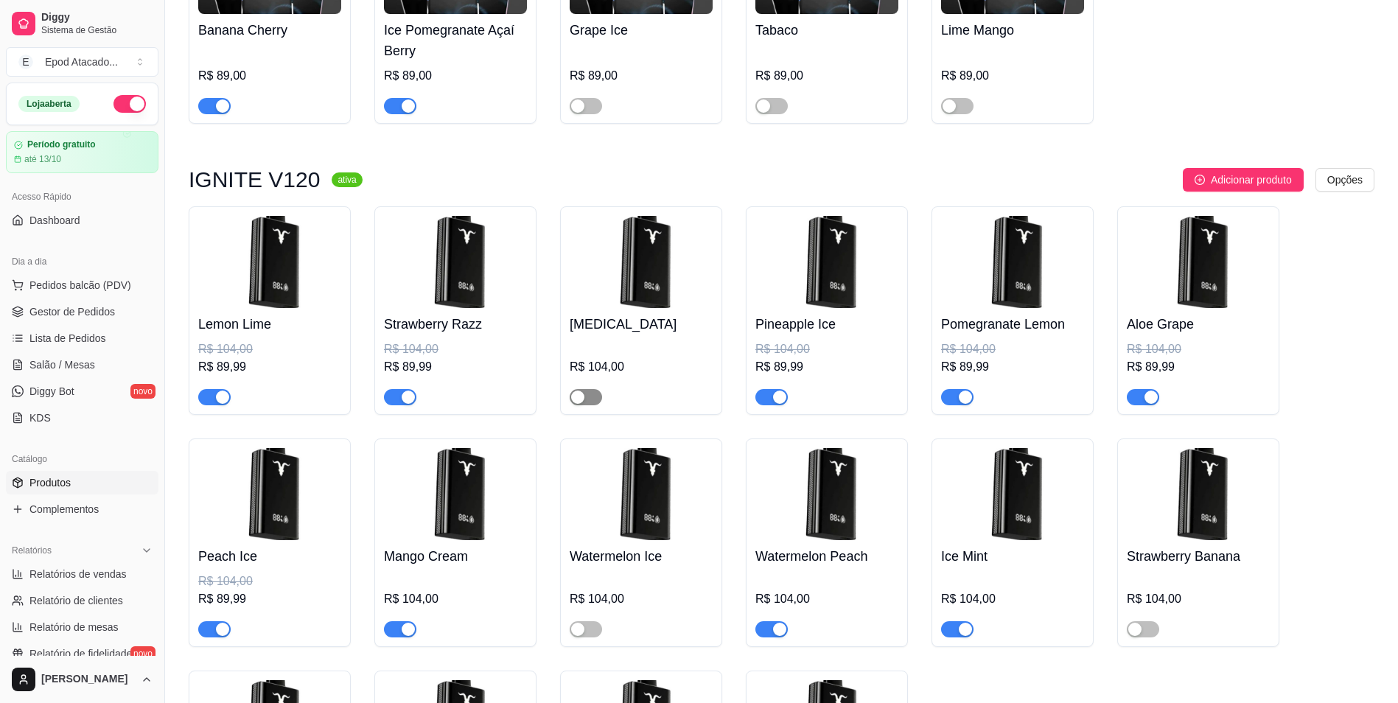
click at [585, 405] on span "button" at bounding box center [586, 397] width 32 height 16
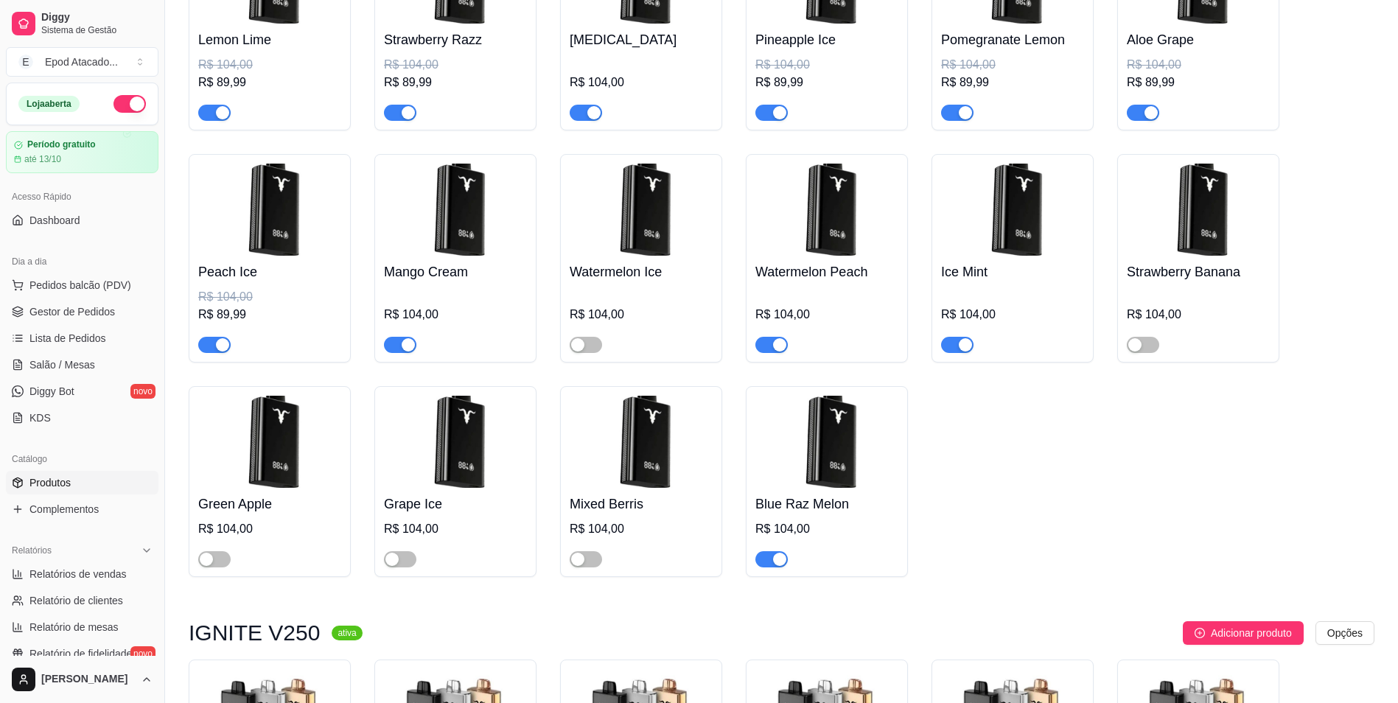
scroll to position [1326, 0]
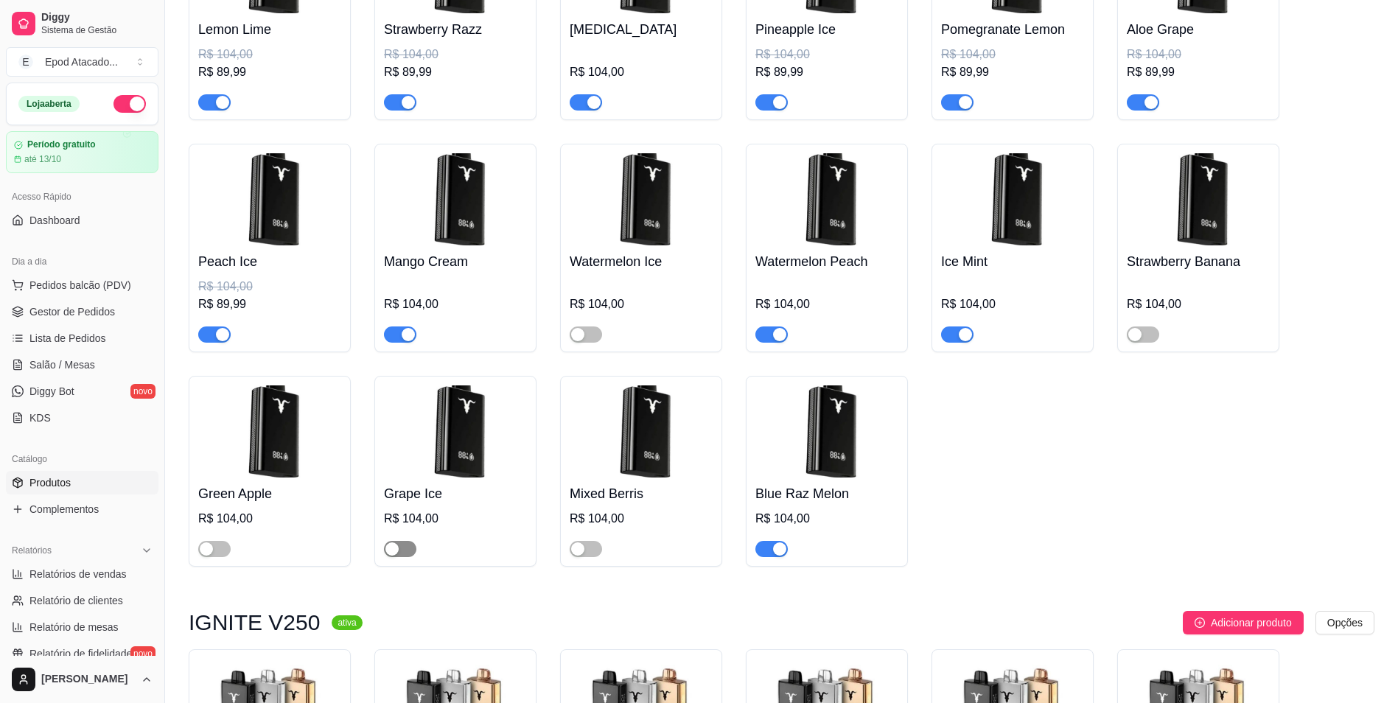
click at [409, 553] on span "button" at bounding box center [400, 549] width 32 height 16
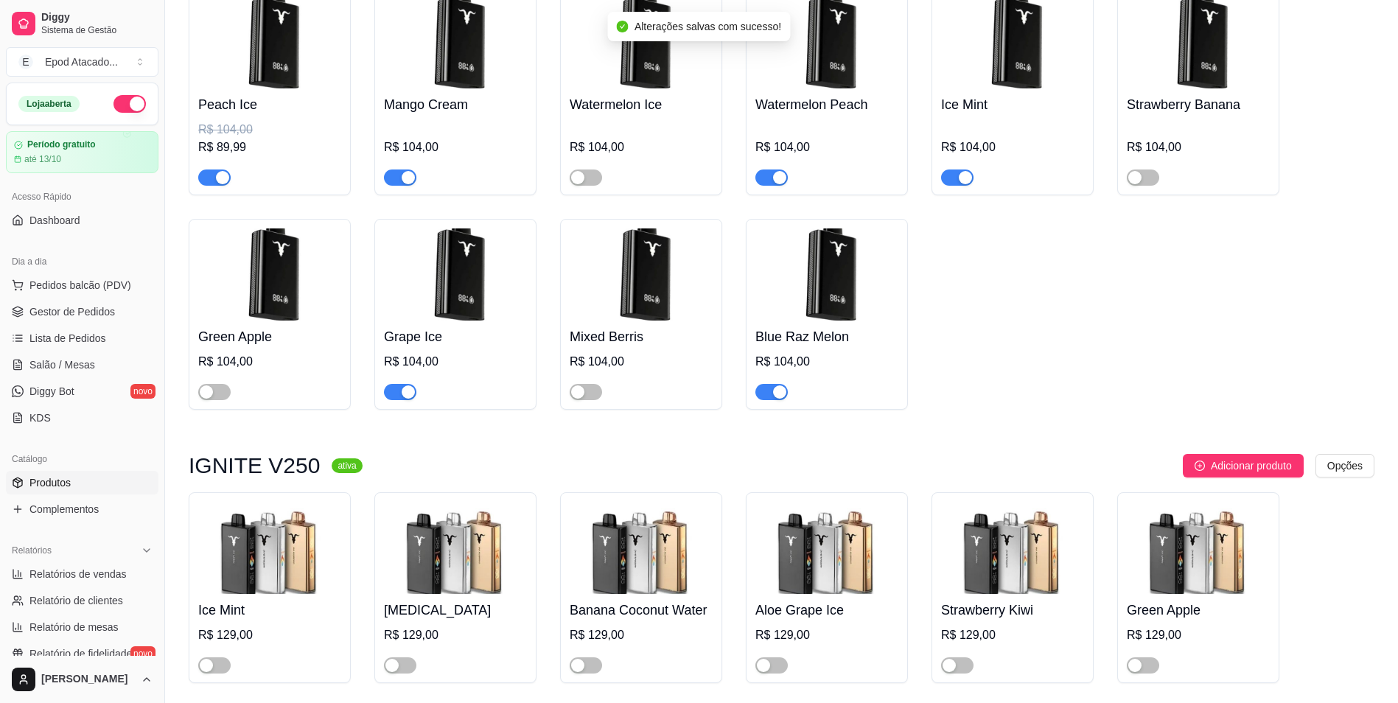
scroll to position [1548, 0]
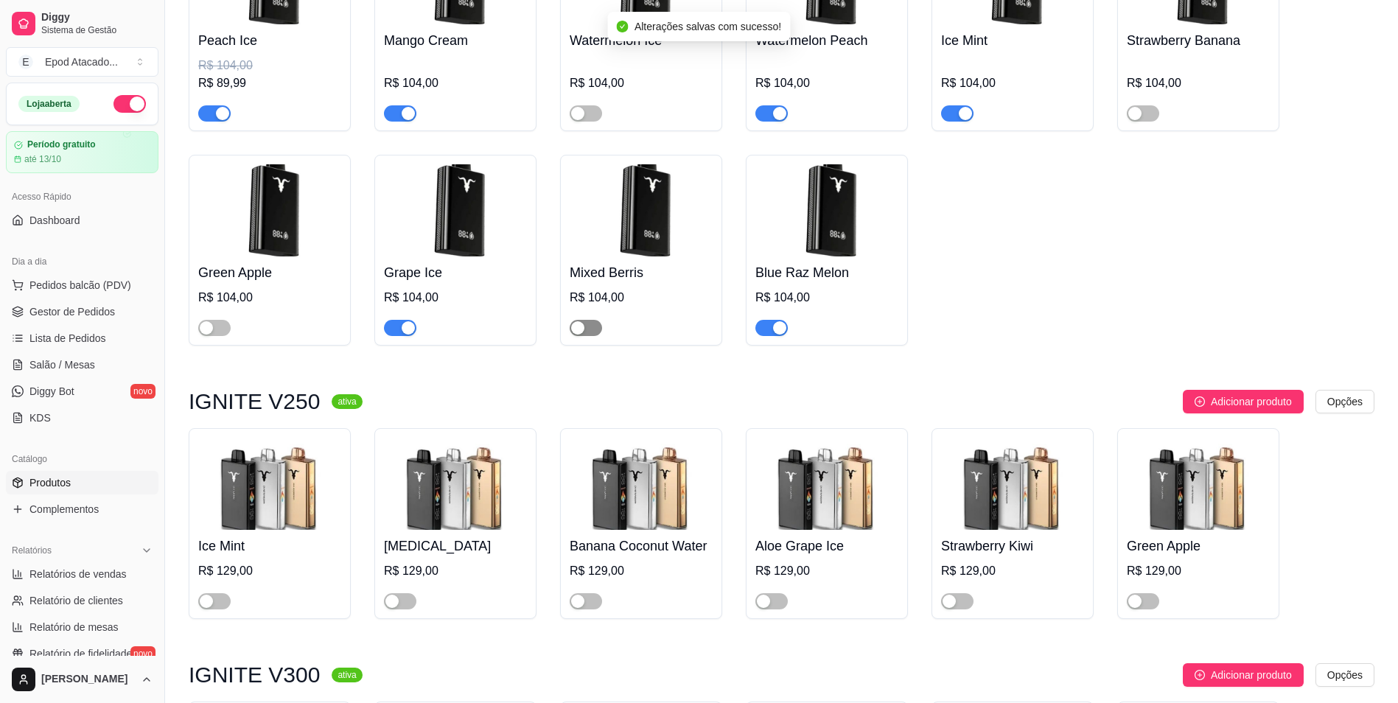
click at [586, 335] on span "button" at bounding box center [586, 328] width 32 height 16
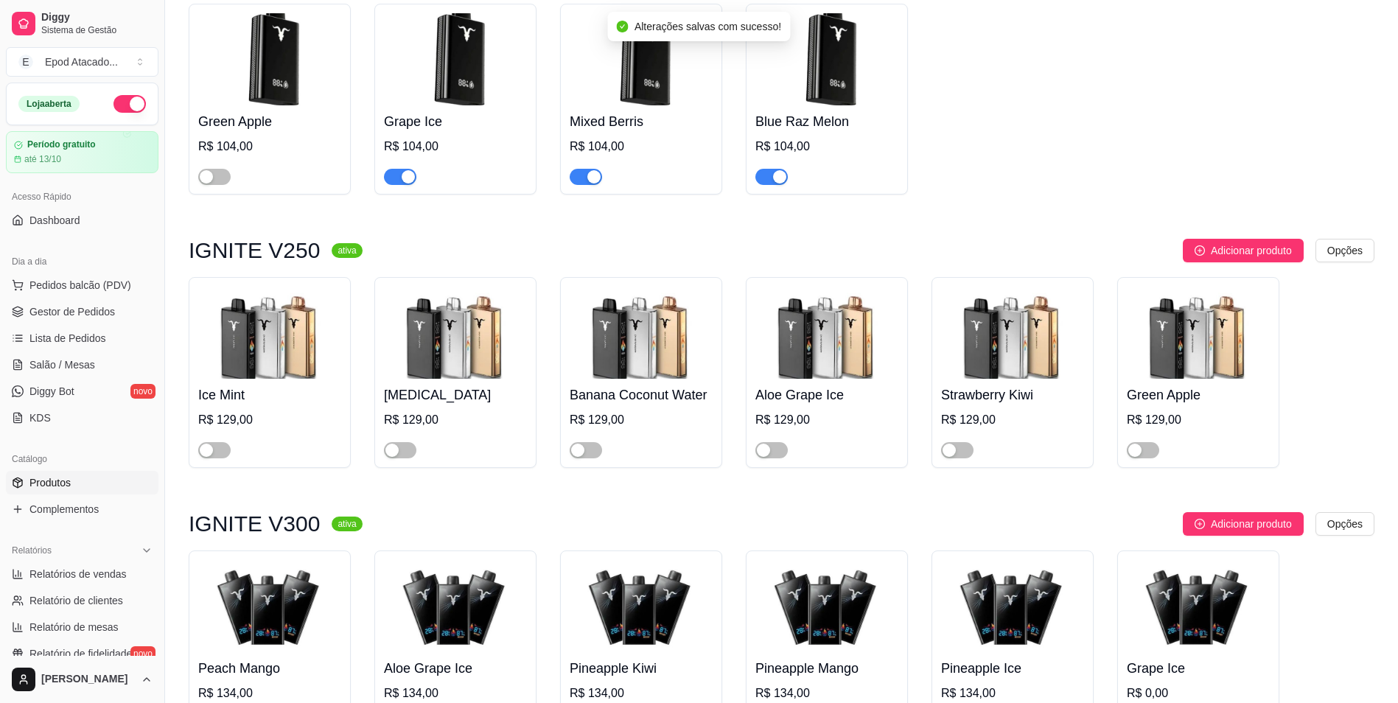
scroll to position [1769, 0]
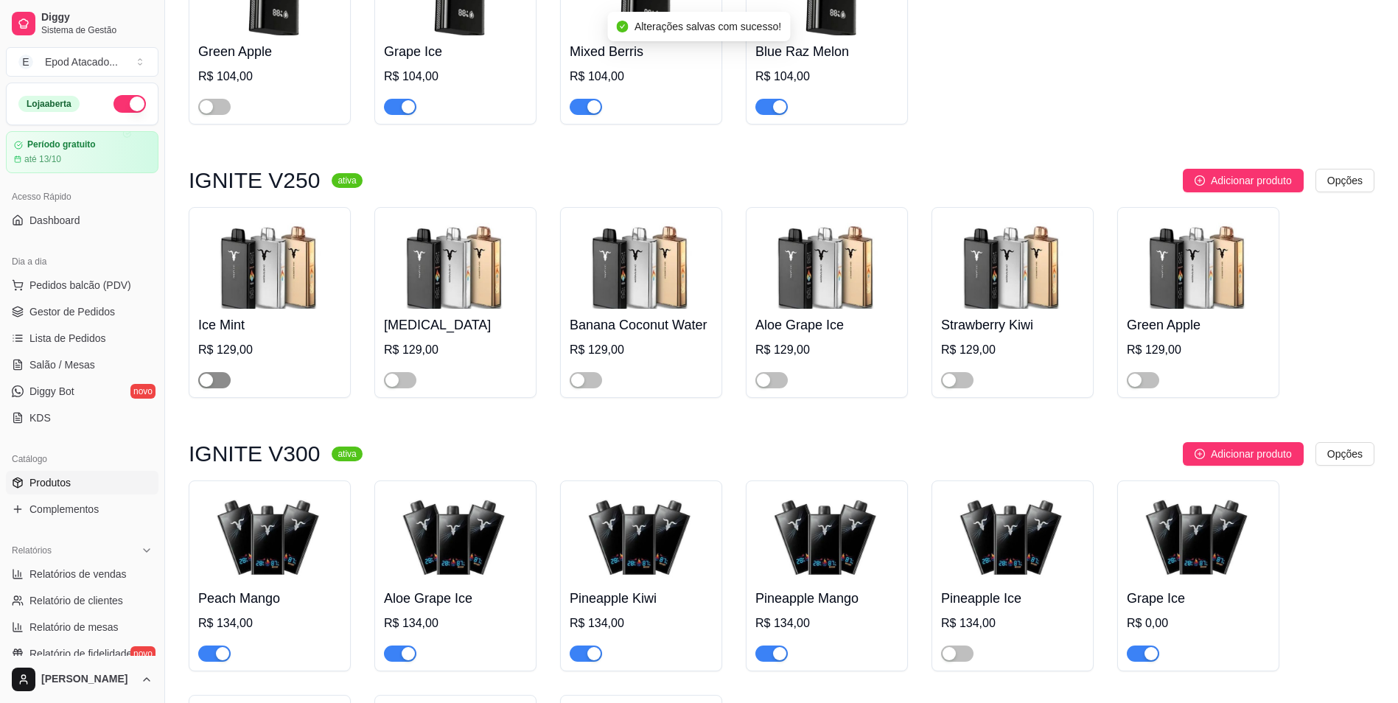
click at [223, 381] on span "button" at bounding box center [214, 380] width 32 height 16
click at [407, 385] on span "button" at bounding box center [400, 380] width 32 height 16
click at [767, 387] on div "button" at bounding box center [763, 380] width 13 height 13
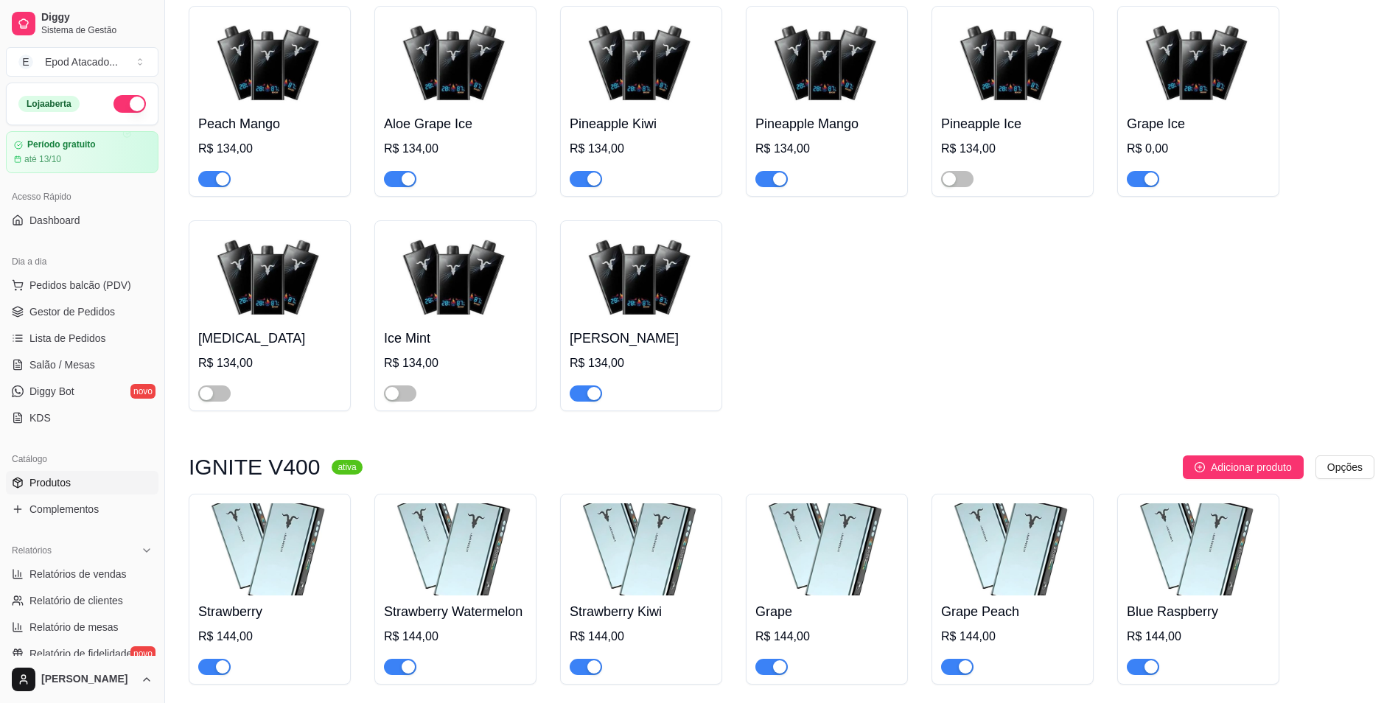
scroll to position [2285, 0]
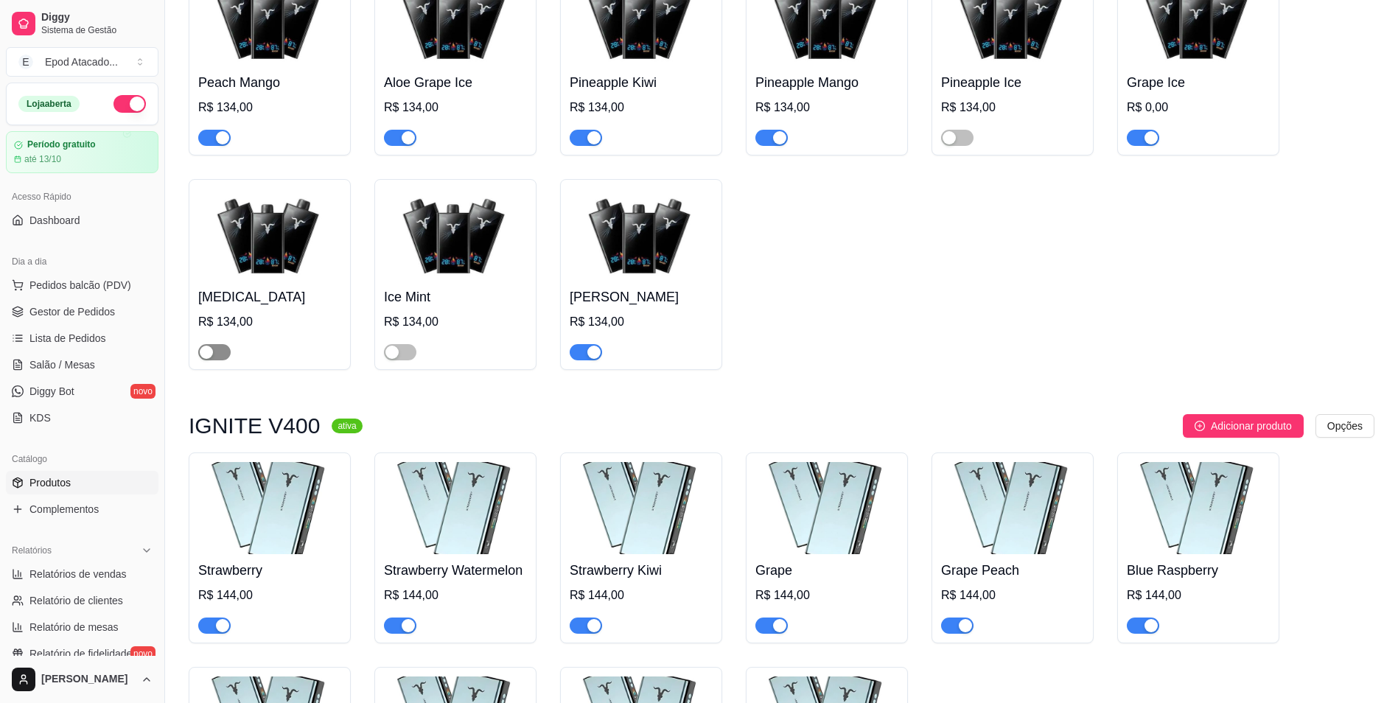
click at [208, 354] on div "button" at bounding box center [206, 352] width 13 height 13
click at [220, 359] on div "button" at bounding box center [222, 352] width 13 height 13
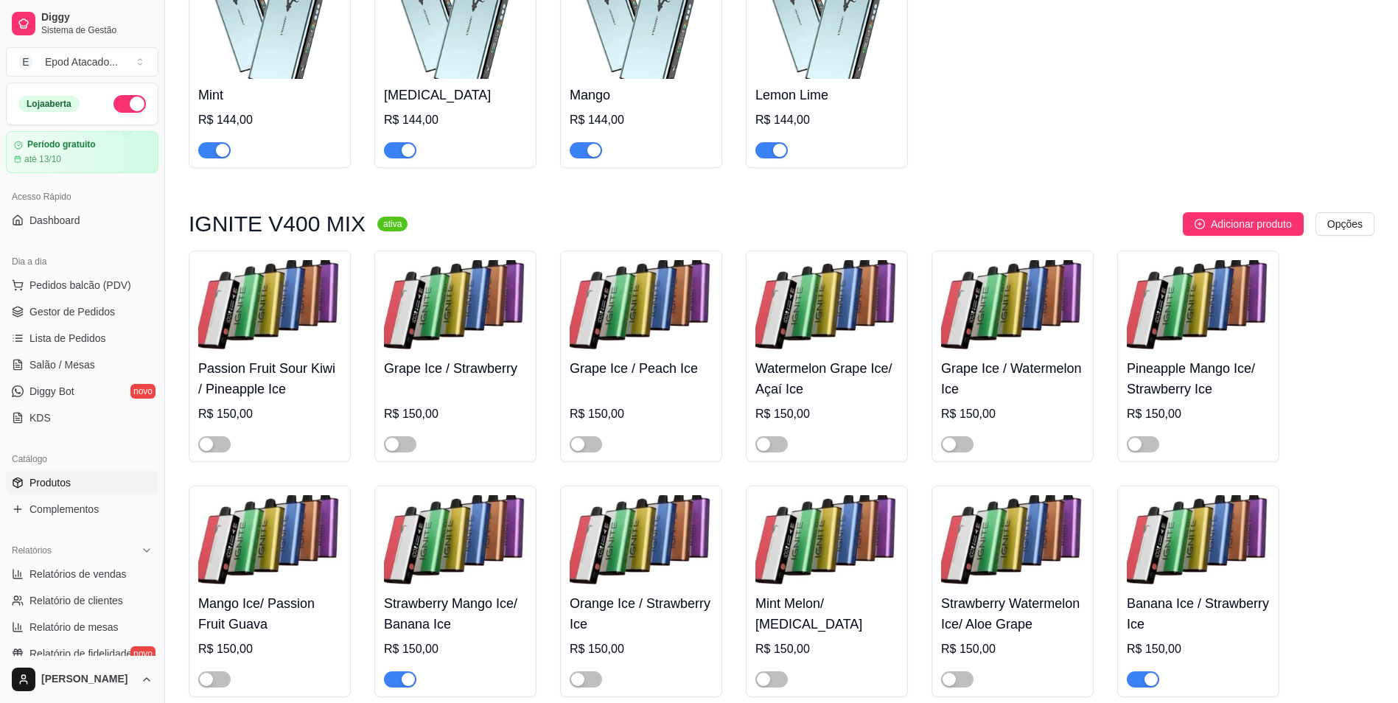
scroll to position [3095, 0]
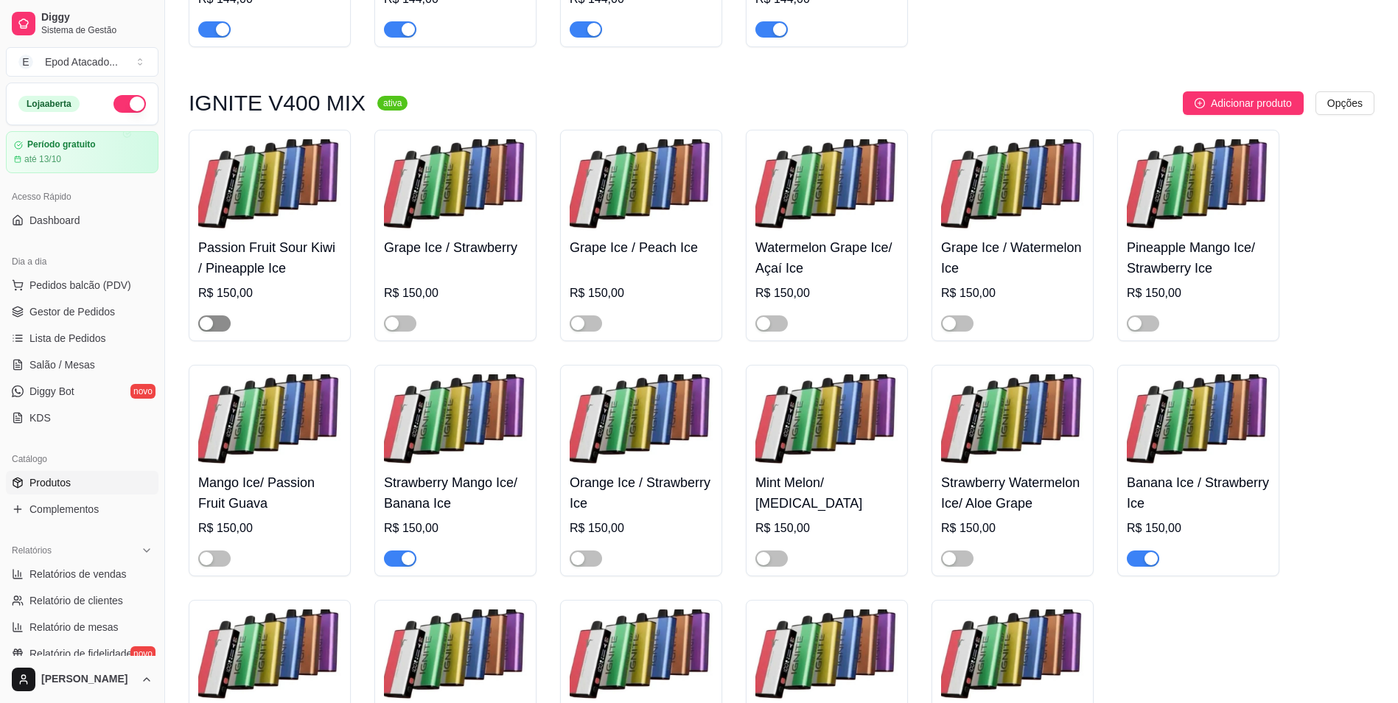
click at [227, 332] on span "button" at bounding box center [214, 323] width 32 height 16
click at [411, 332] on span "button" at bounding box center [400, 323] width 32 height 16
click at [585, 332] on span "button" at bounding box center [586, 323] width 32 height 16
click at [772, 332] on span "button" at bounding box center [771, 323] width 32 height 16
click at [955, 330] on div "button" at bounding box center [949, 323] width 13 height 13
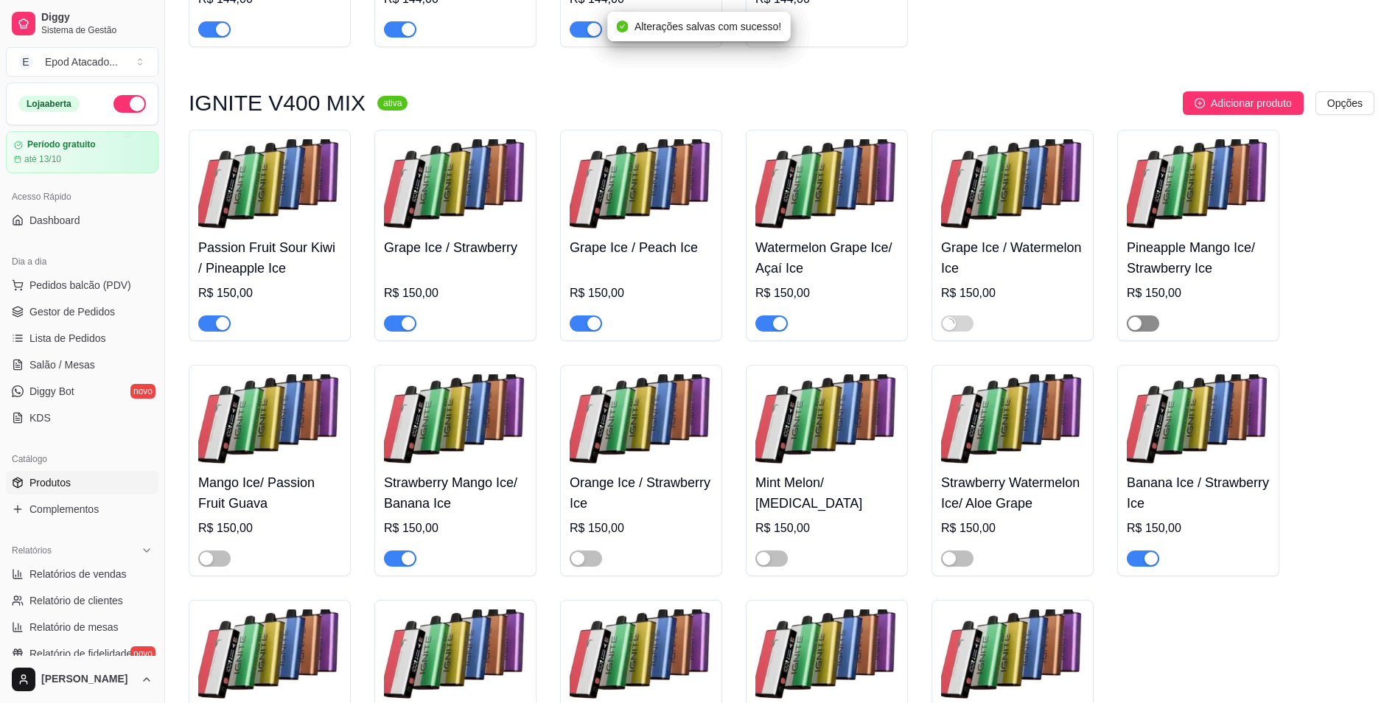
click at [1149, 332] on span "button" at bounding box center [1143, 323] width 32 height 16
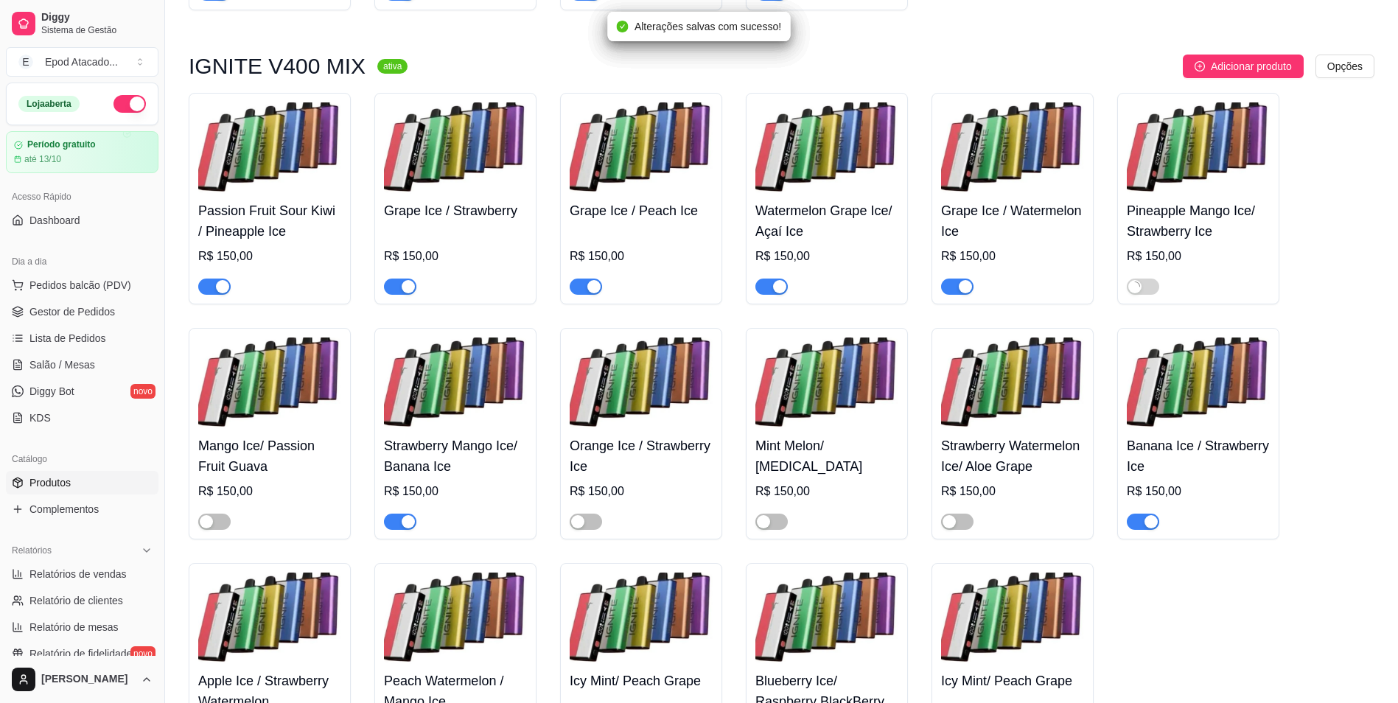
scroll to position [3243, 0]
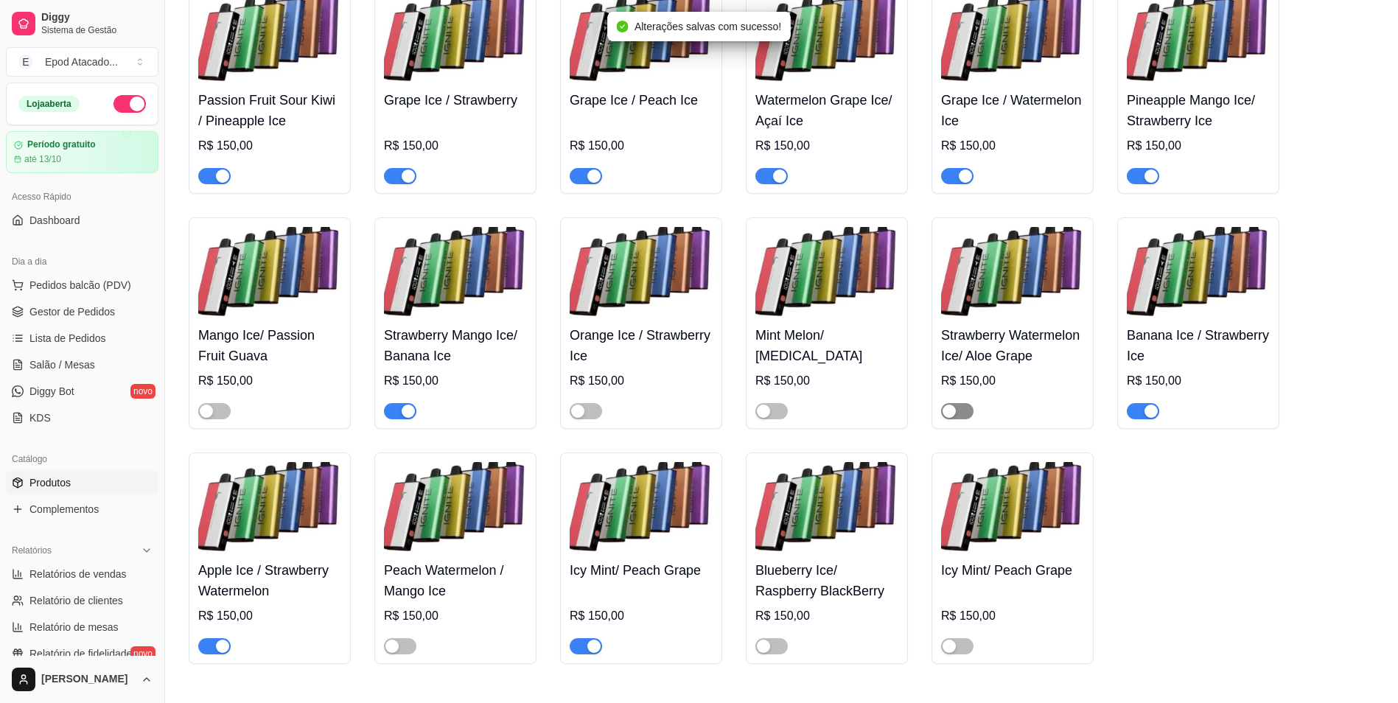
click at [970, 419] on span "button" at bounding box center [957, 411] width 32 height 16
click at [773, 419] on span "button" at bounding box center [771, 411] width 32 height 16
click at [589, 419] on span "button" at bounding box center [586, 411] width 32 height 16
click at [220, 419] on span "button" at bounding box center [214, 411] width 32 height 16
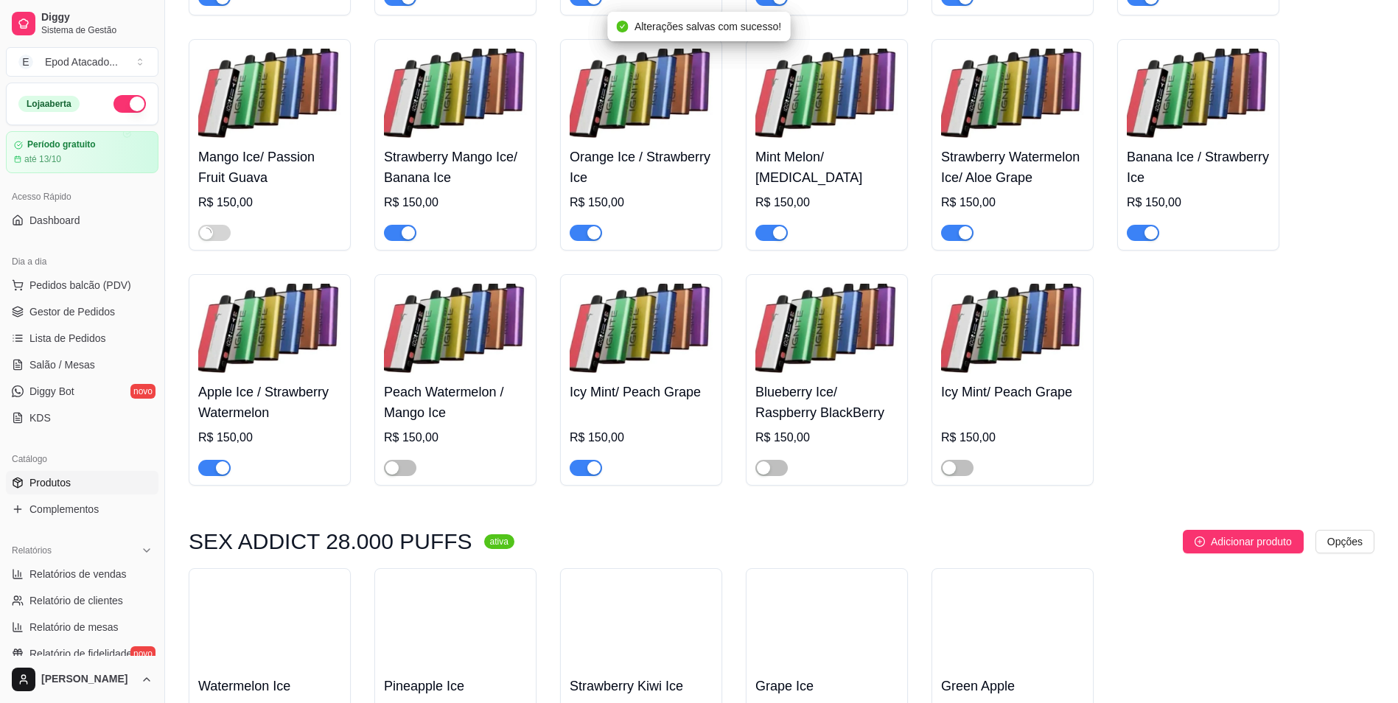
scroll to position [3464, 0]
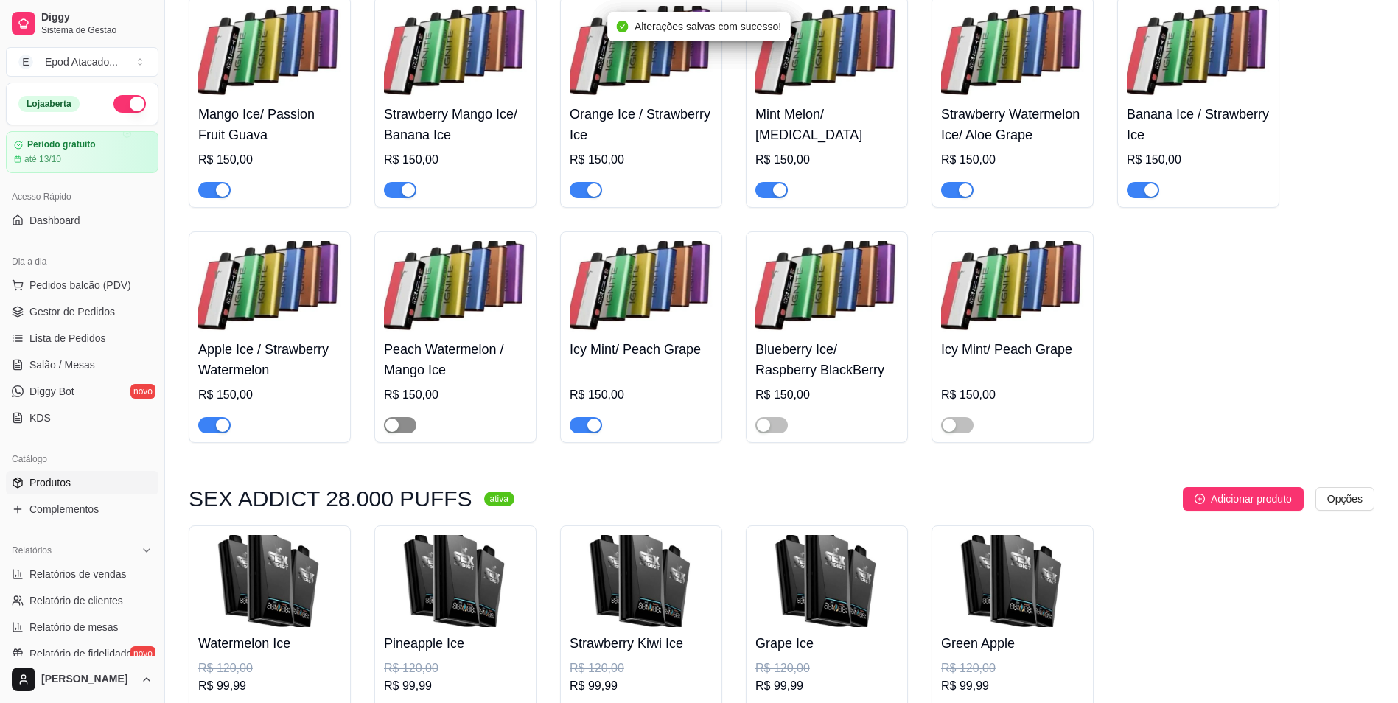
click at [405, 433] on span "button" at bounding box center [400, 425] width 32 height 16
click at [772, 433] on span "button" at bounding box center [771, 425] width 32 height 16
click at [957, 433] on span "button" at bounding box center [957, 425] width 32 height 16
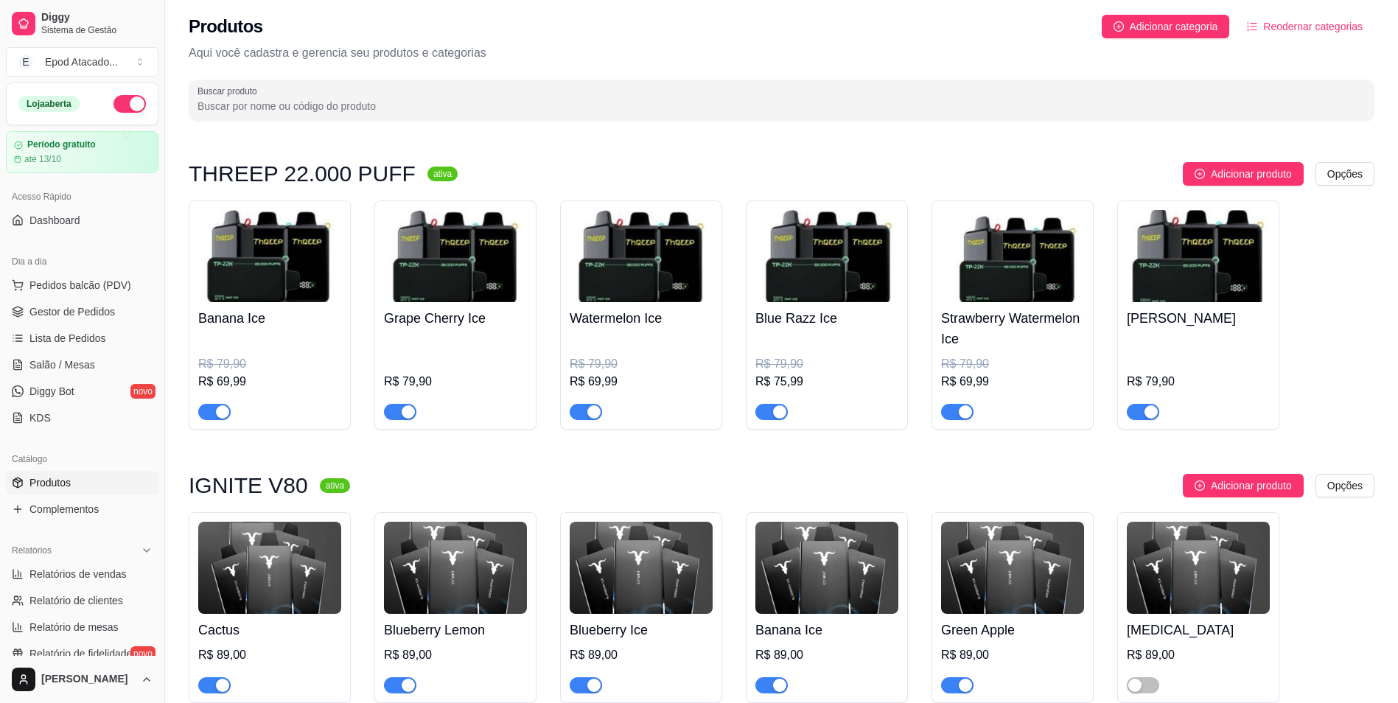
scroll to position [0, 0]
